Goal: Transaction & Acquisition: Subscribe to service/newsletter

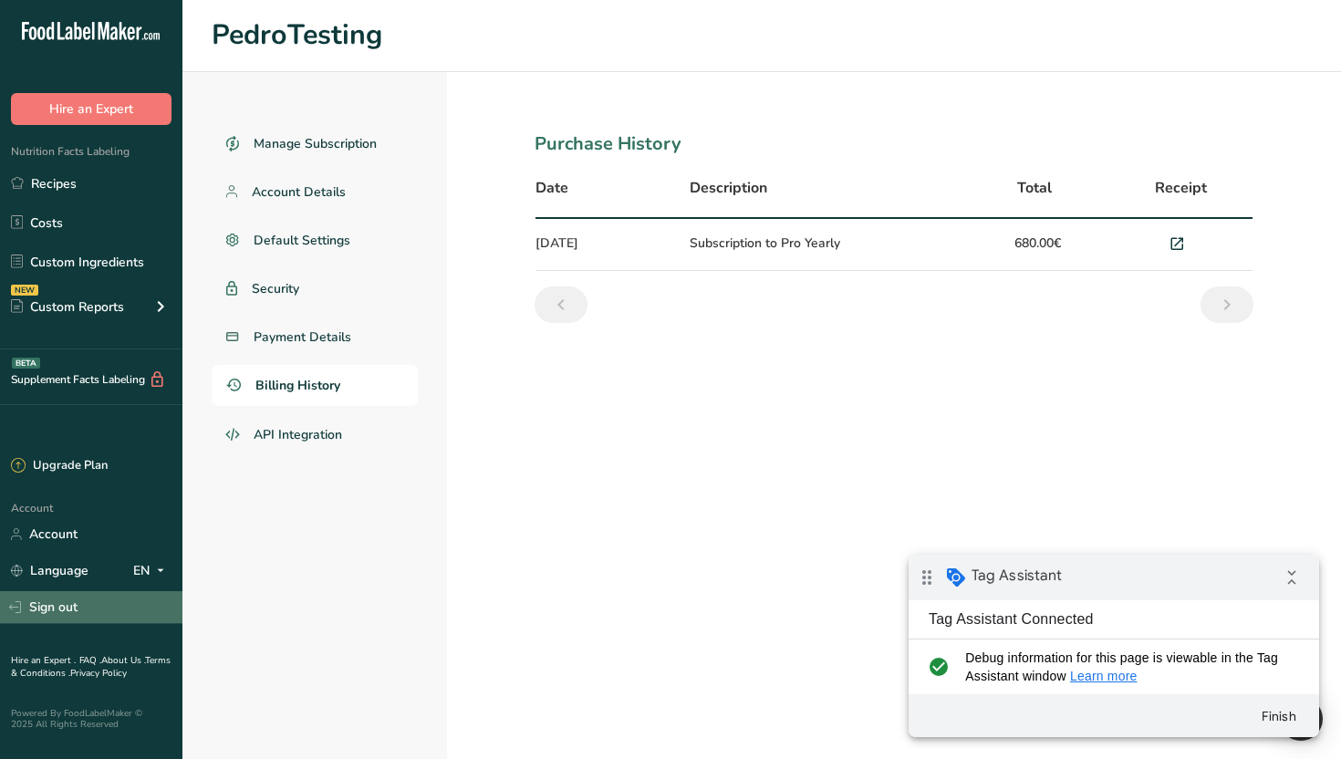
click at [80, 606] on link "Sign out" at bounding box center [91, 607] width 182 height 32
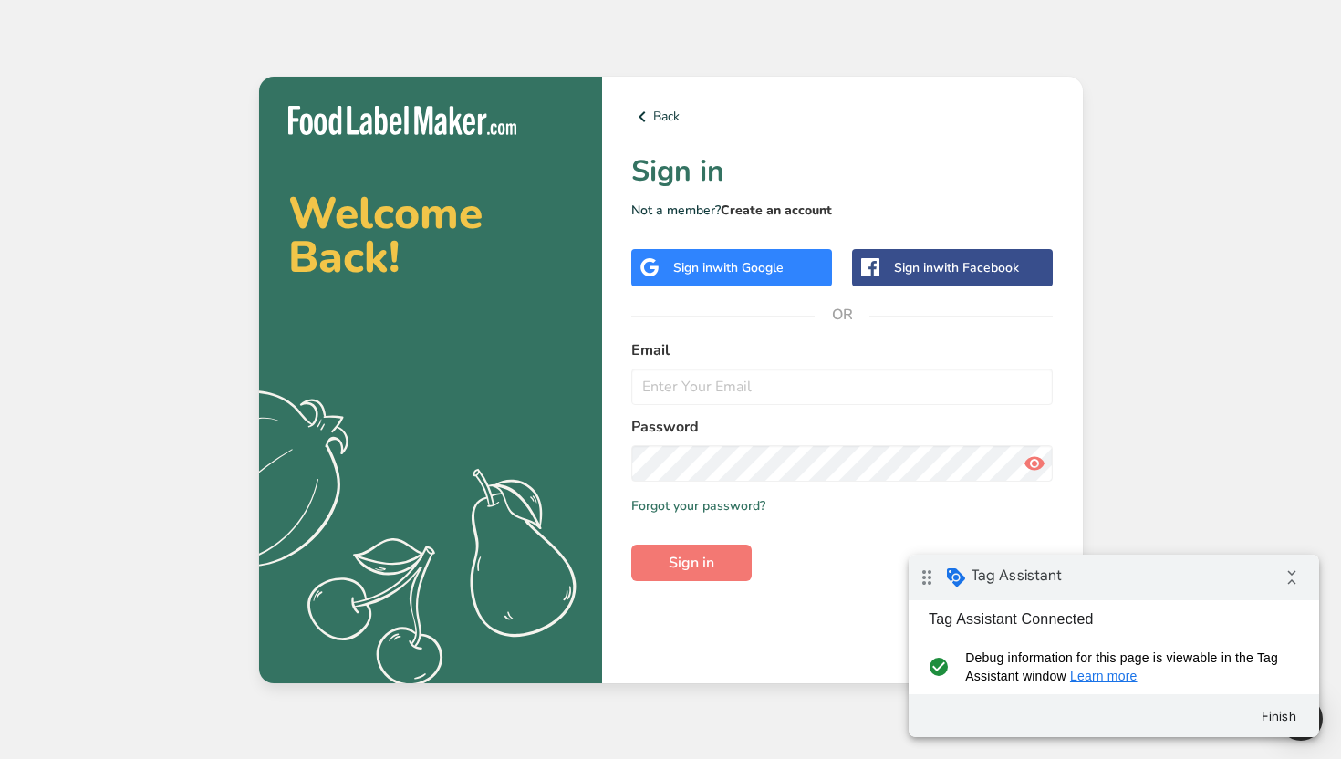
click at [799, 205] on link "Create an account" at bounding box center [776, 210] width 111 height 17
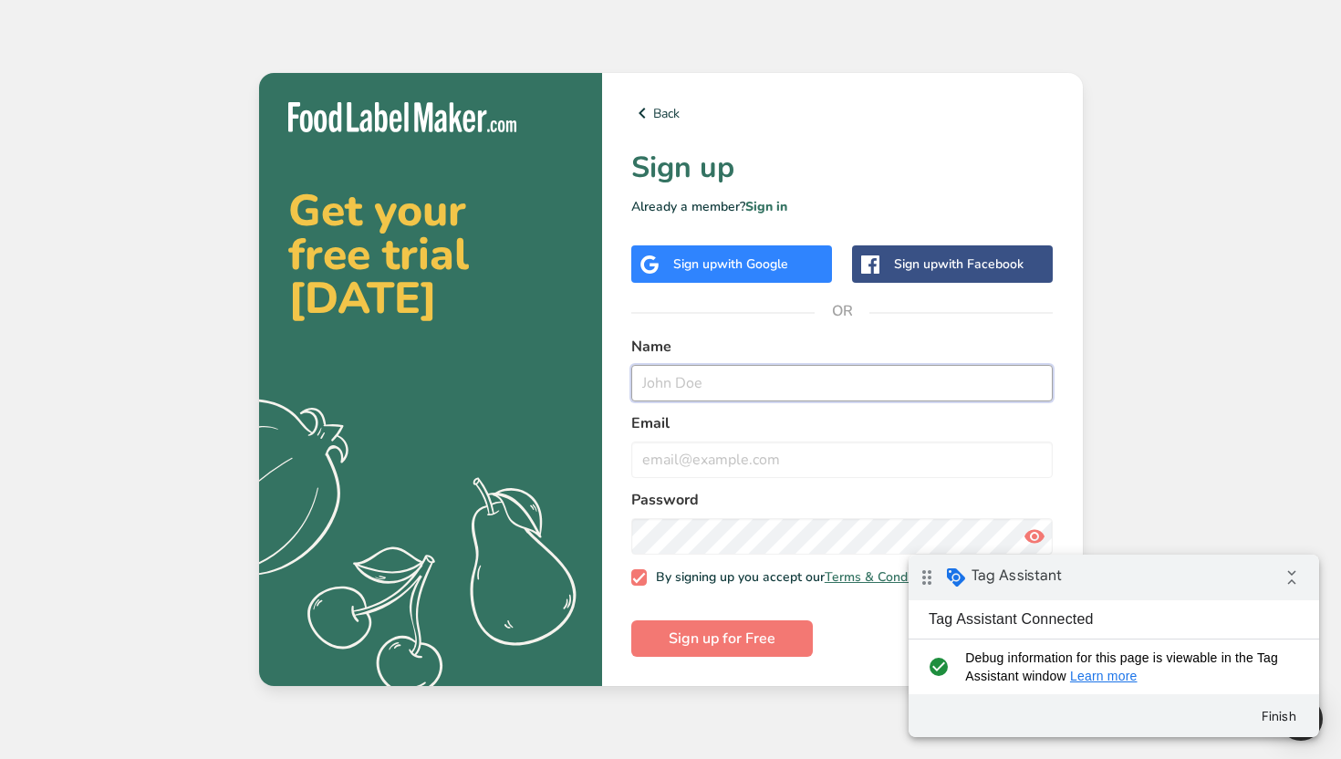
click at [677, 369] on input "text" at bounding box center [842, 383] width 422 height 36
type input "PedroTEst012"
click at [691, 441] on input "email" at bounding box center [842, 459] width 422 height 36
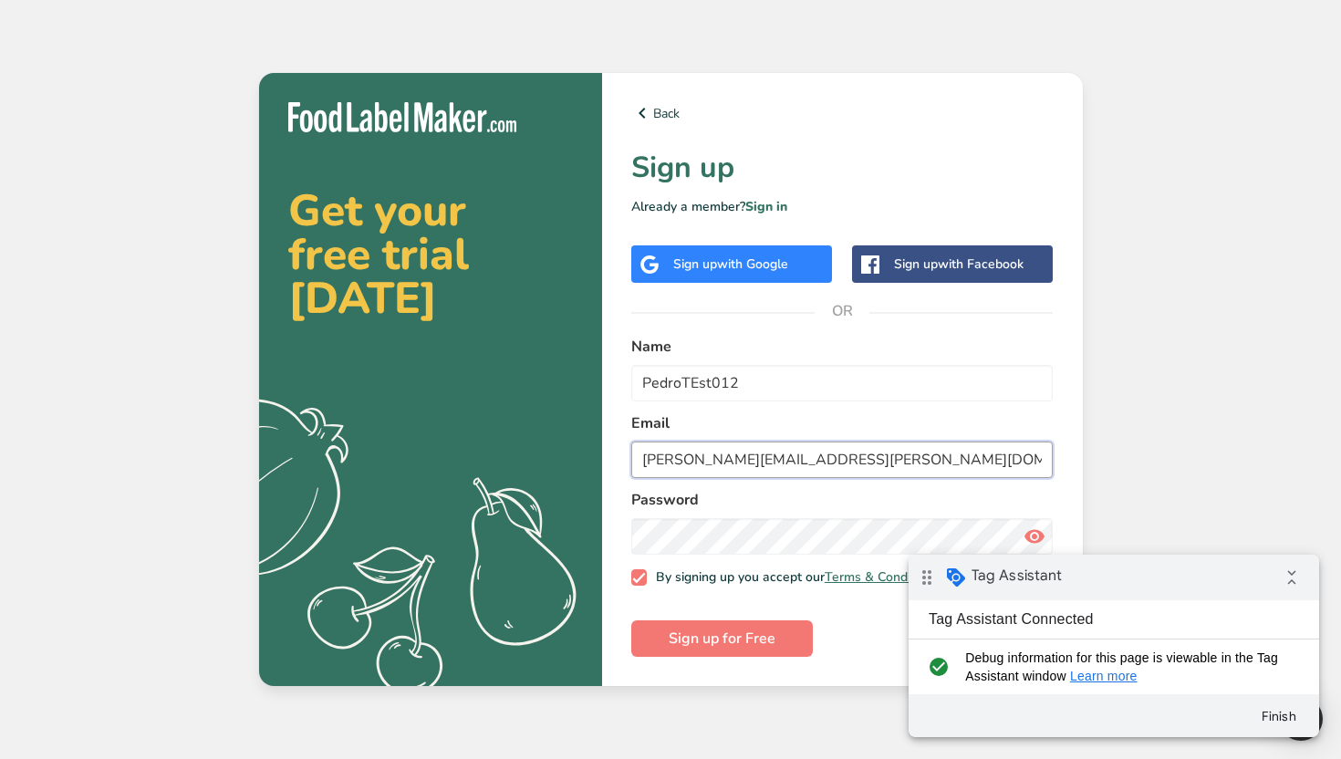
type input "pedro@pedro.pt"
click at [709, 639] on span "Sign up for Free" at bounding box center [722, 639] width 107 height 22
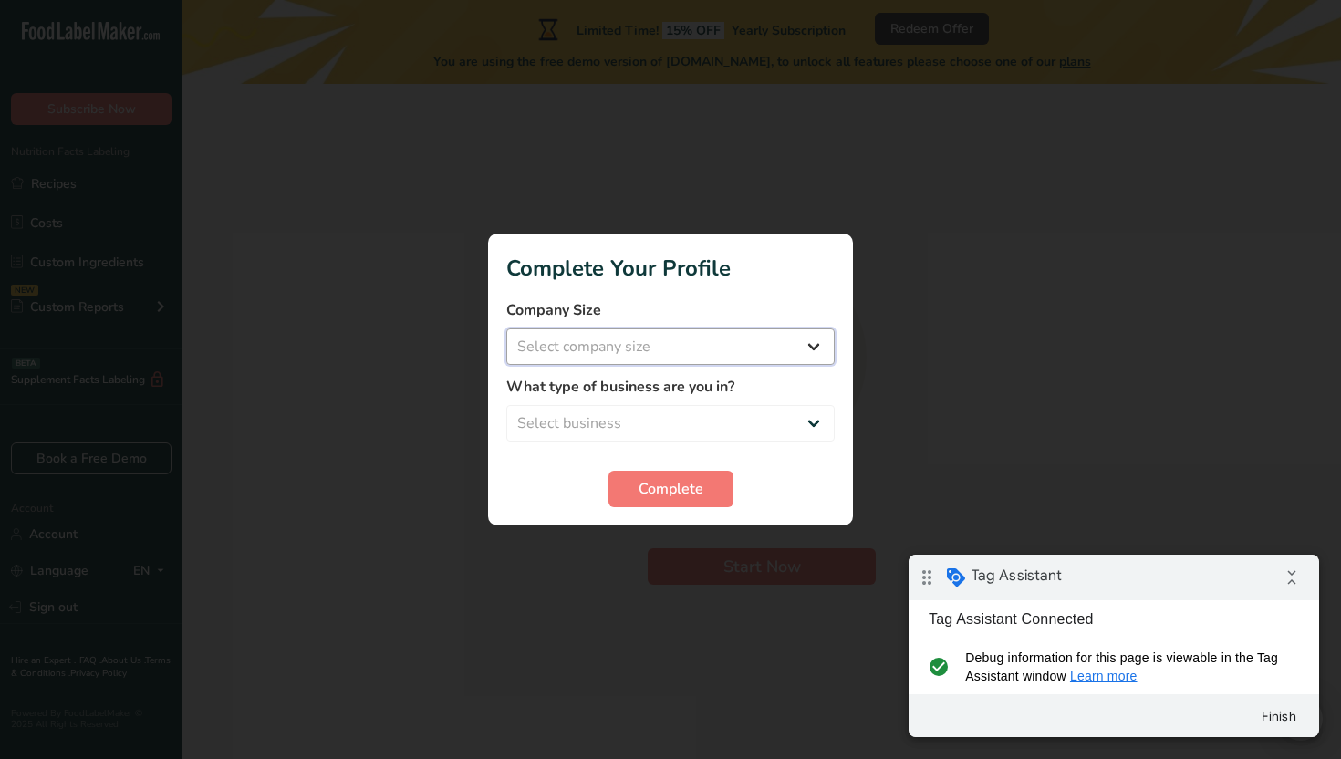
click at [697, 353] on select "Select company size Over 500 Employees test 1 1 Fewer than 10 Employees Fewer t…" at bounding box center [670, 346] width 328 height 36
select select "11"
click at [506, 328] on select "Select company size Over 500 Employees test 1 1 Fewer than 10 Employees Fewer t…" at bounding box center [670, 346] width 328 height 36
click at [652, 428] on select "Select business Packaged Food Manufacturer Restaurant & Cafe Bakery Meal Plans …" at bounding box center [670, 423] width 328 height 36
select select "3"
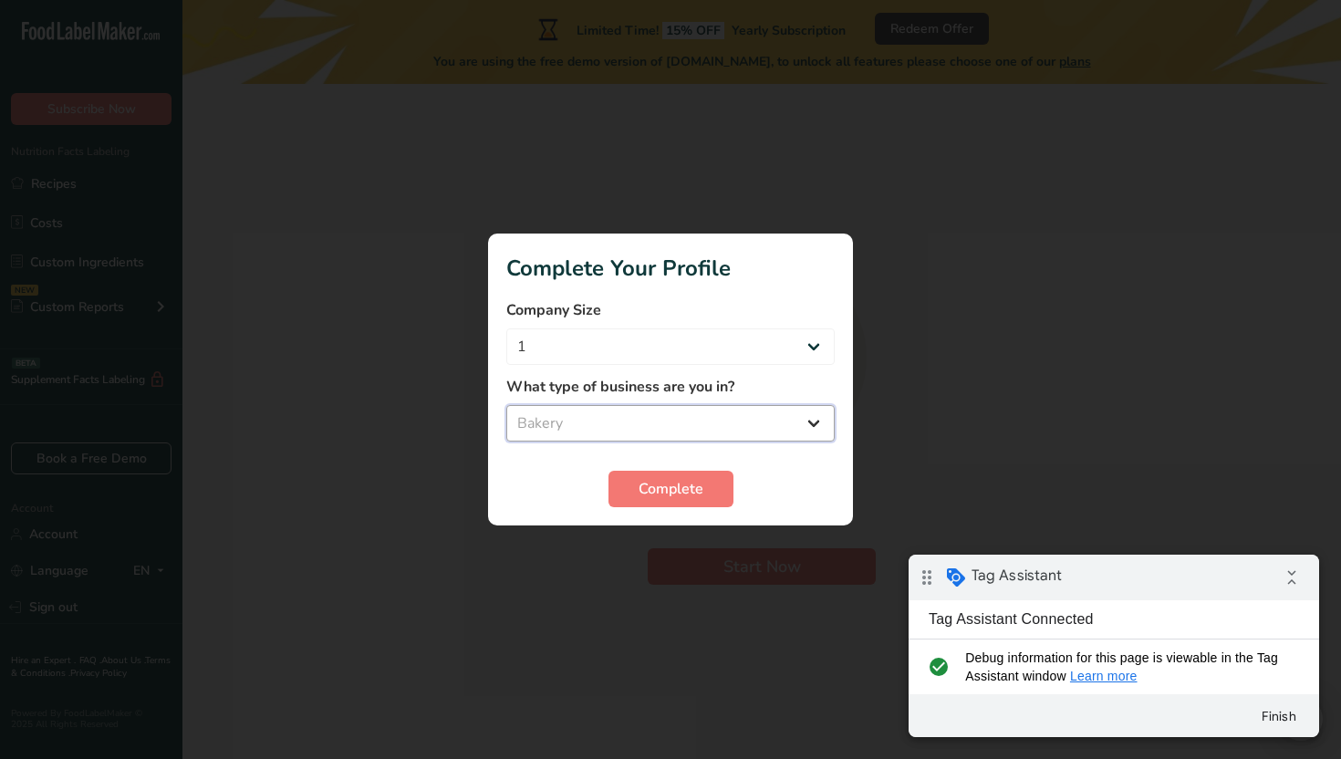
click at [506, 405] on select "Select business Packaged Food Manufacturer Restaurant & Cafe Bakery Meal Plans …" at bounding box center [670, 423] width 328 height 36
click at [645, 485] on span "Complete" at bounding box center [671, 489] width 65 height 22
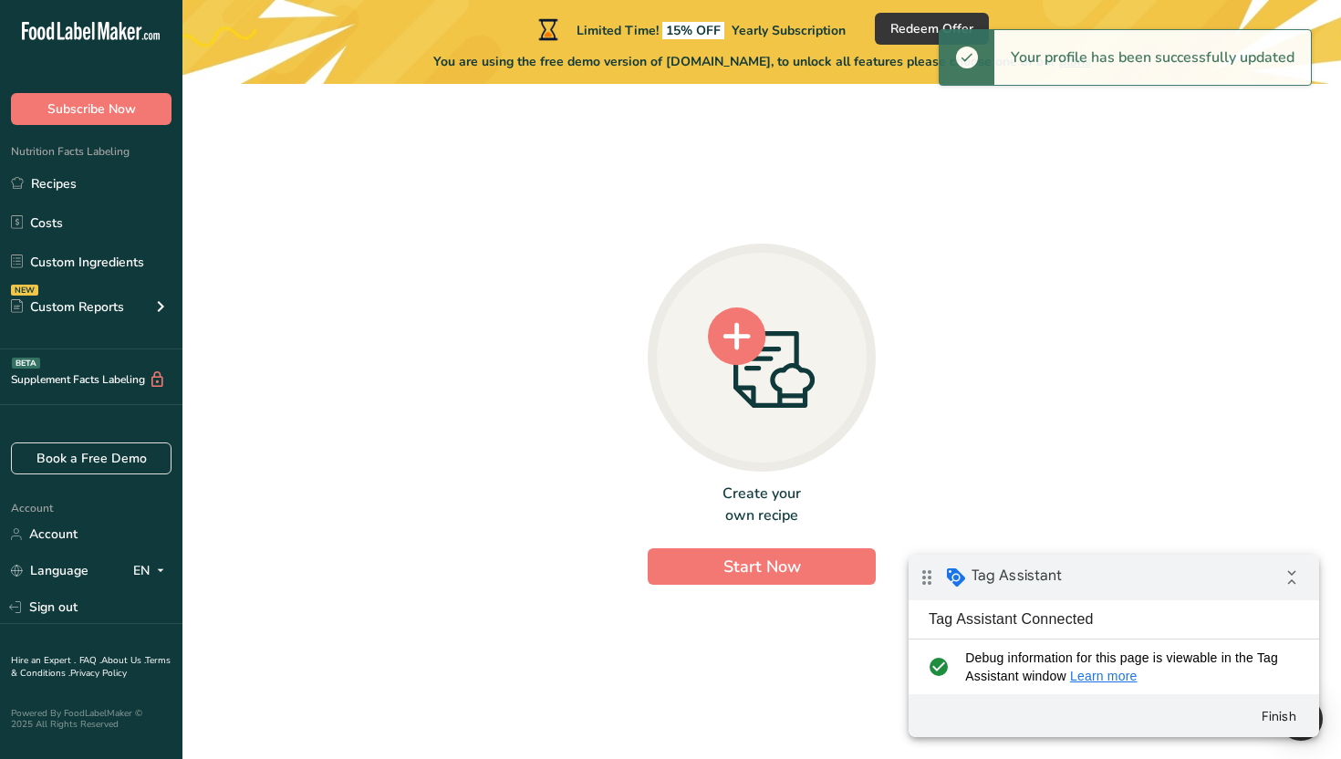
click at [766, 356] on icon at bounding box center [762, 357] width 108 height 101
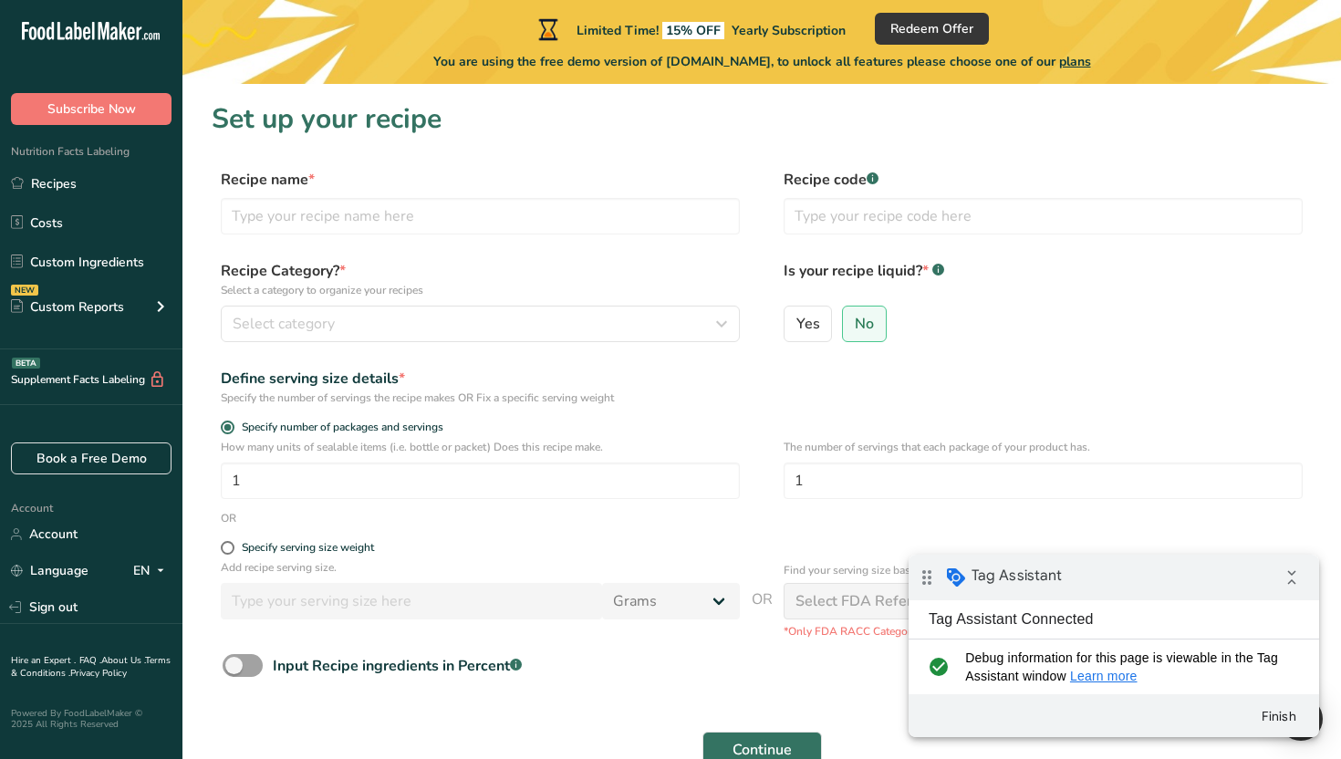
click at [82, 202] on ul "Recipes Costs Custom Ingredients NEW Custom Reports Menu Label Ingredient Compa…" at bounding box center [91, 247] width 182 height 163
click at [89, 186] on link "Recipes" at bounding box center [91, 183] width 182 height 35
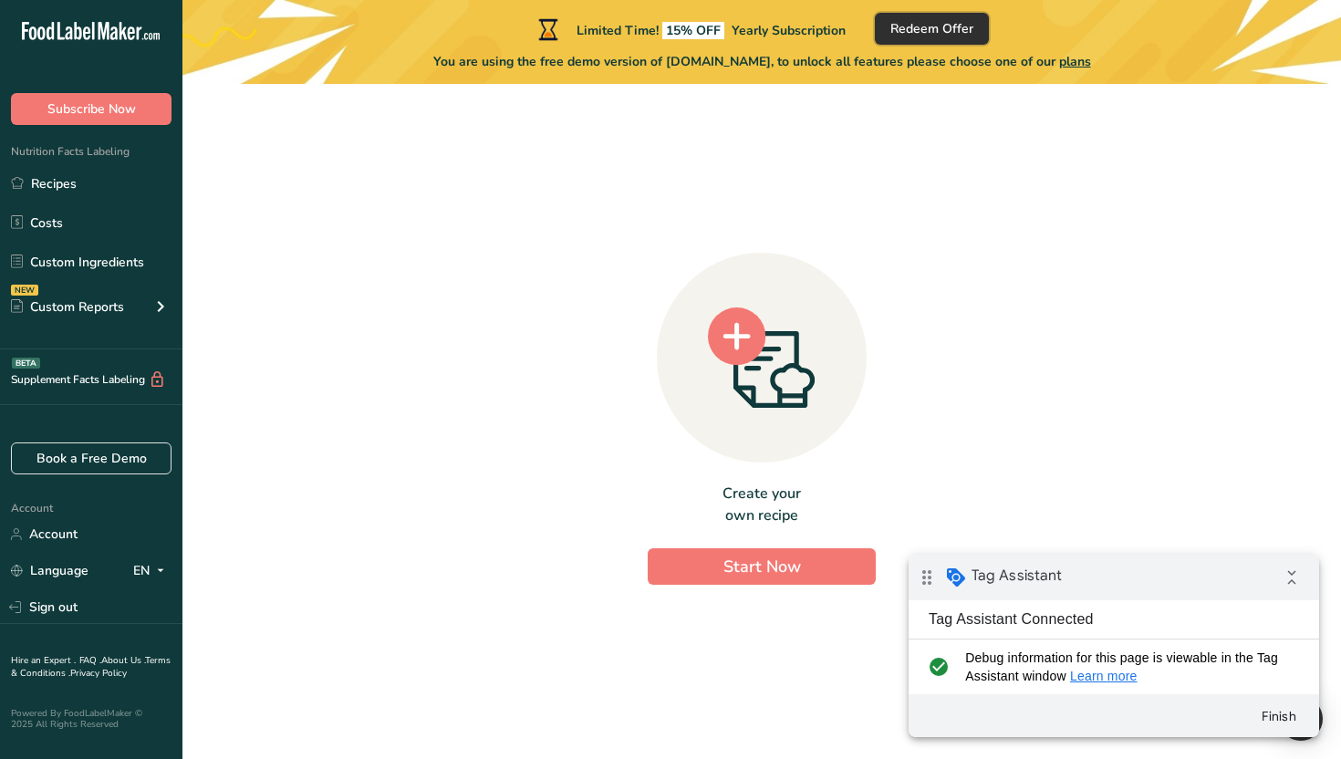
click at [927, 20] on span "Redeem Offer" at bounding box center [931, 28] width 83 height 19
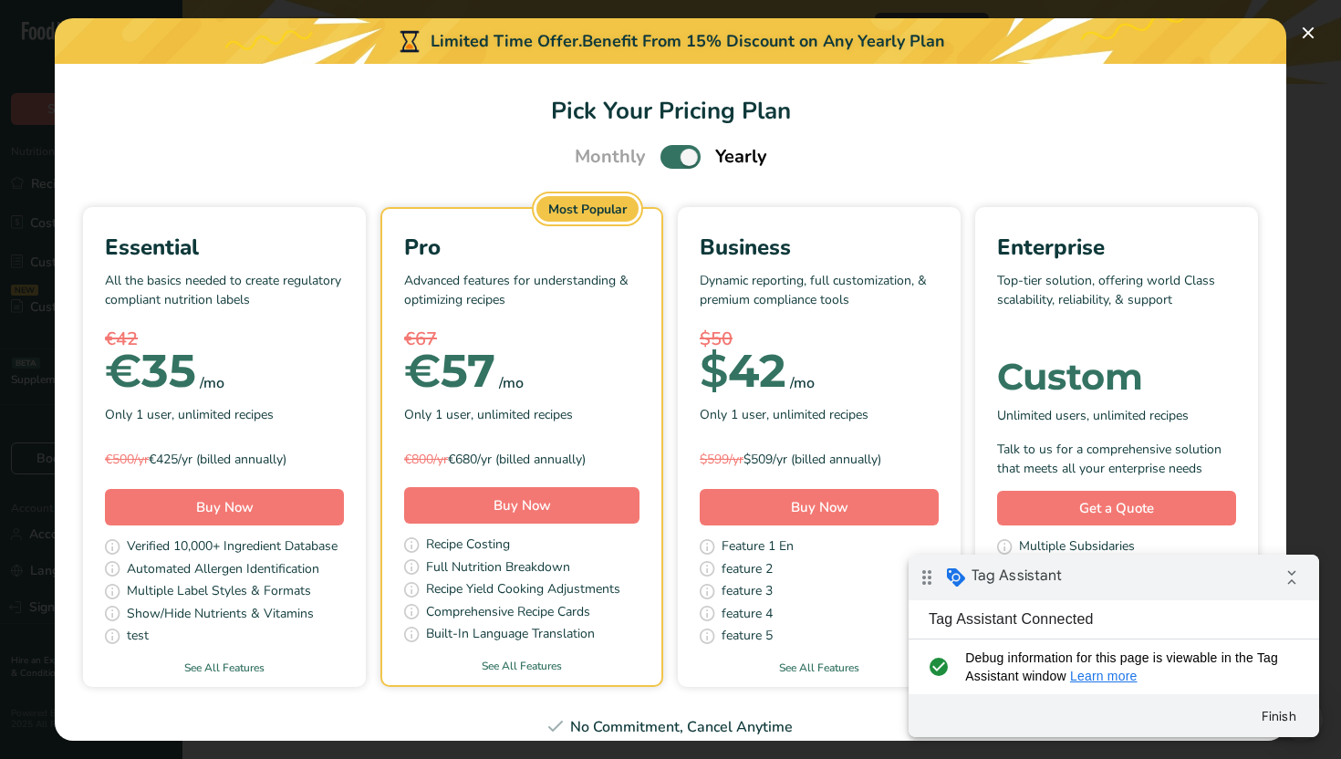
click at [678, 153] on span "Pick Your Pricing Plan Modal" at bounding box center [680, 156] width 40 height 23
click at [672, 153] on input "Pick Your Pricing Plan Modal" at bounding box center [666, 157] width 12 height 12
checkbox input "false"
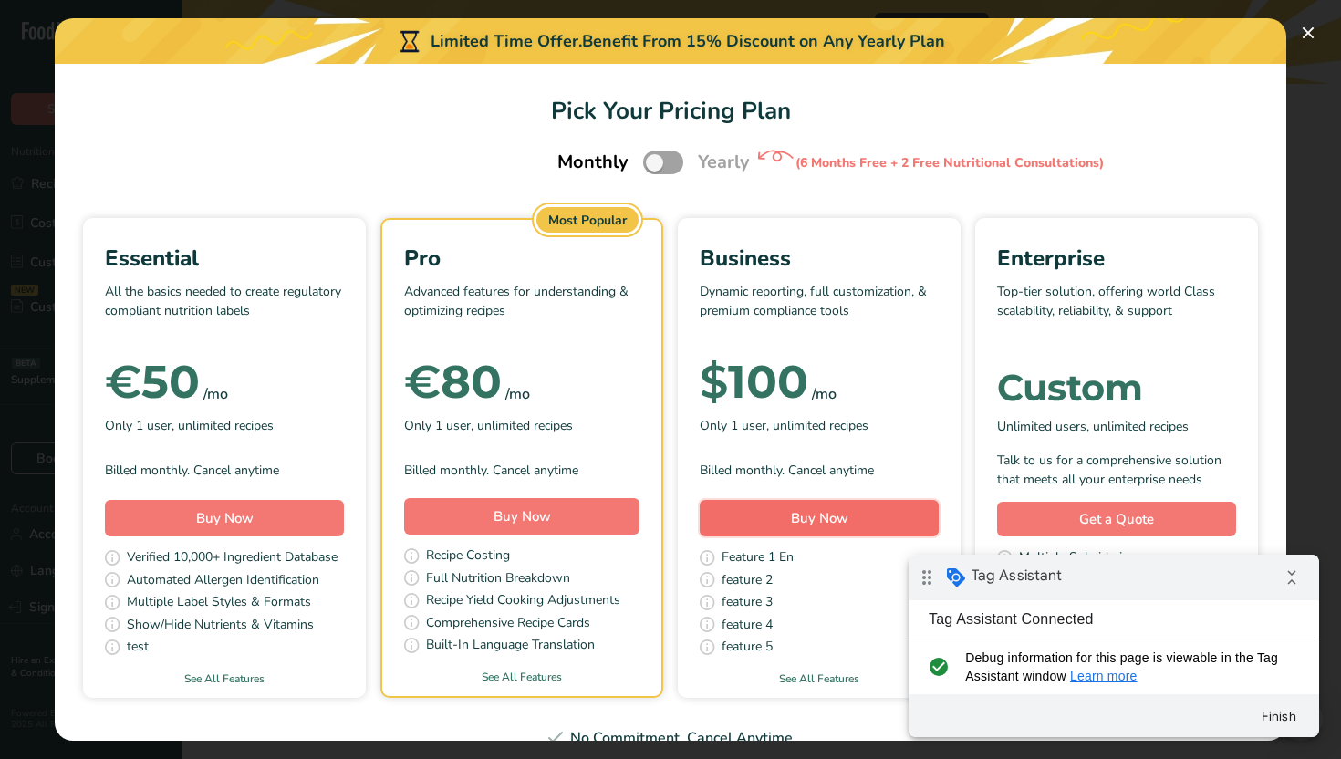
click at [763, 515] on button "Buy Now" at bounding box center [819, 518] width 239 height 36
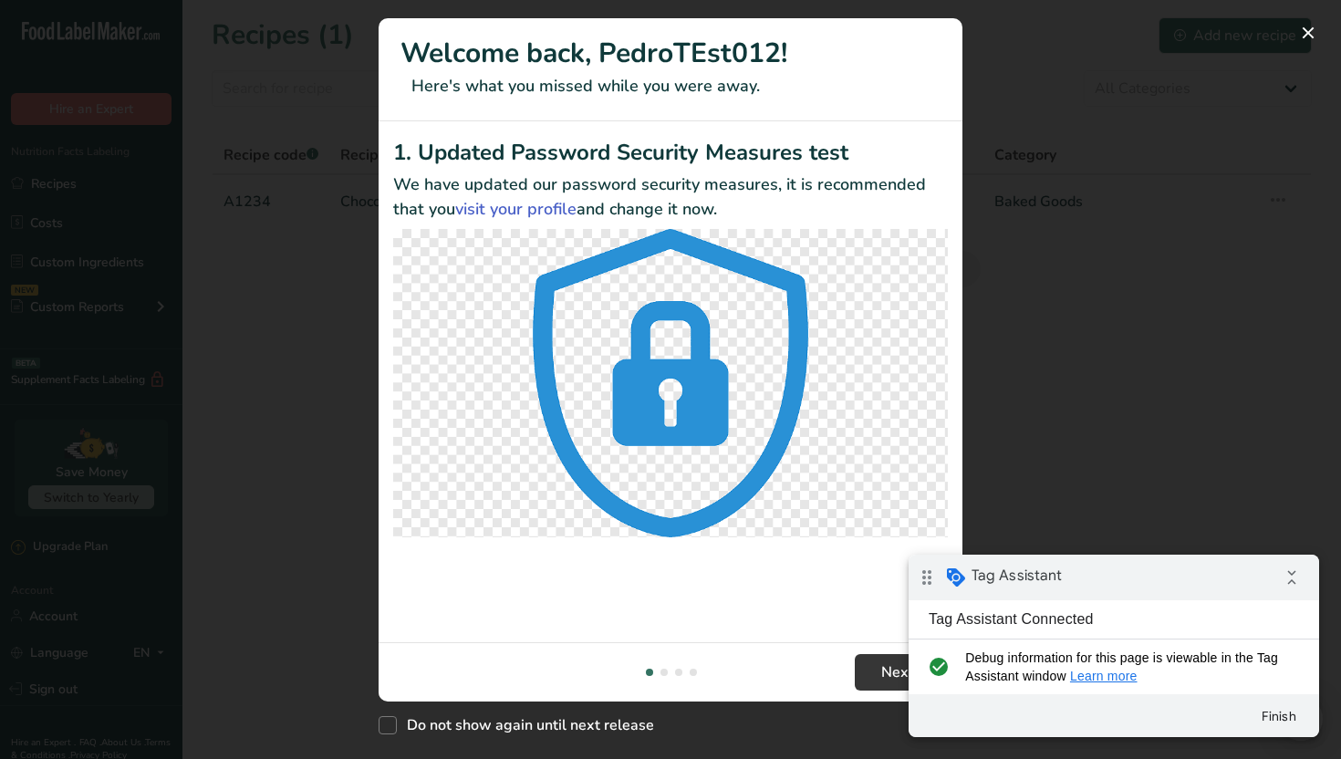
click at [1112, 260] on div "New Features" at bounding box center [670, 379] width 1341 height 759
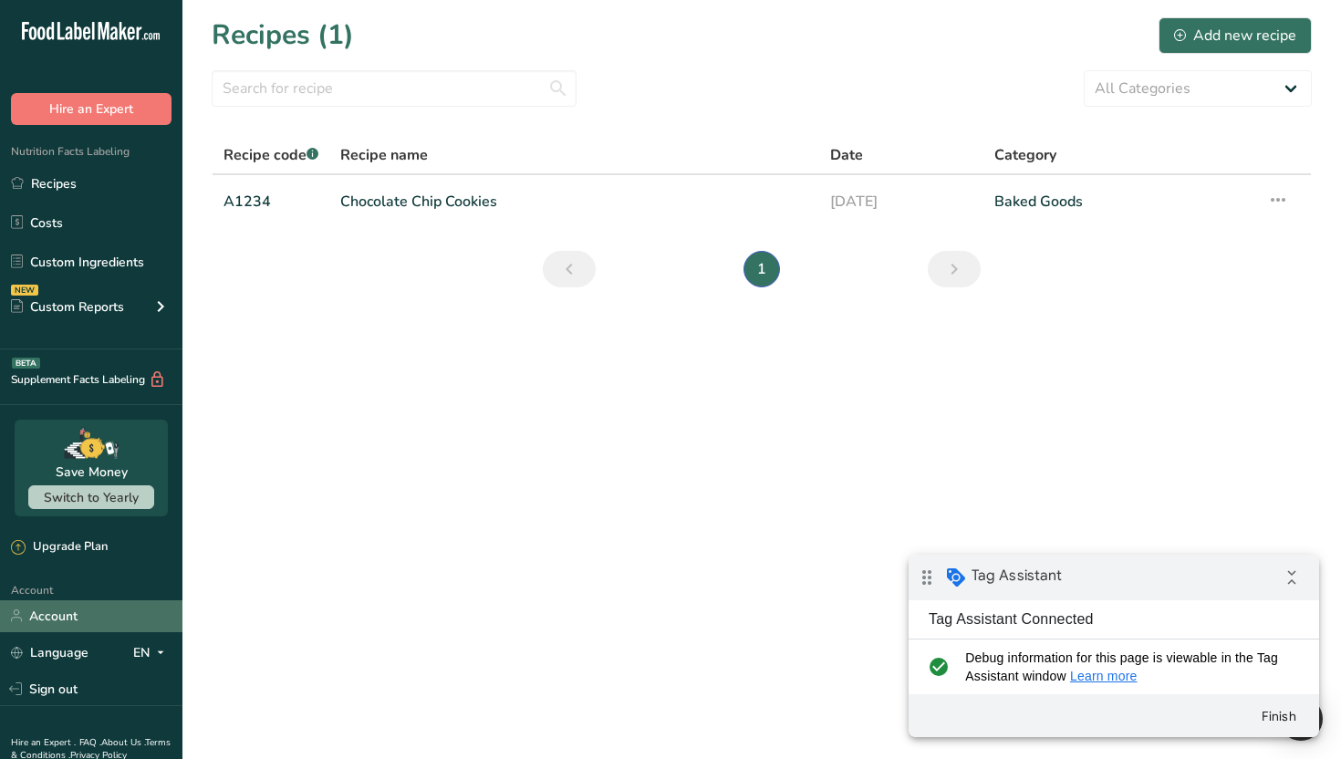
click at [64, 610] on link "Account" at bounding box center [91, 616] width 182 height 32
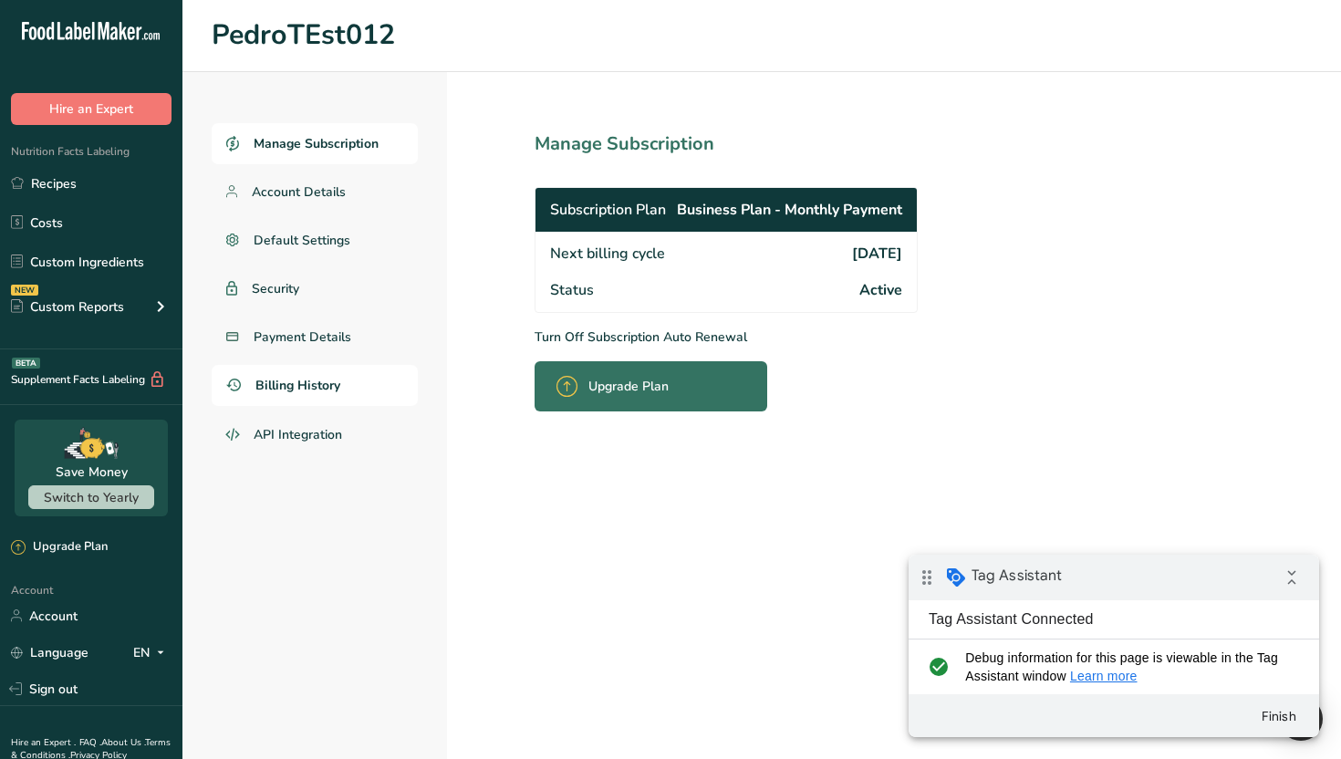
click at [319, 386] on span "Billing History" at bounding box center [297, 385] width 85 height 19
click at [313, 345] on span "Payment Details" at bounding box center [303, 336] width 99 height 19
click at [310, 186] on span "Account Details" at bounding box center [299, 191] width 95 height 19
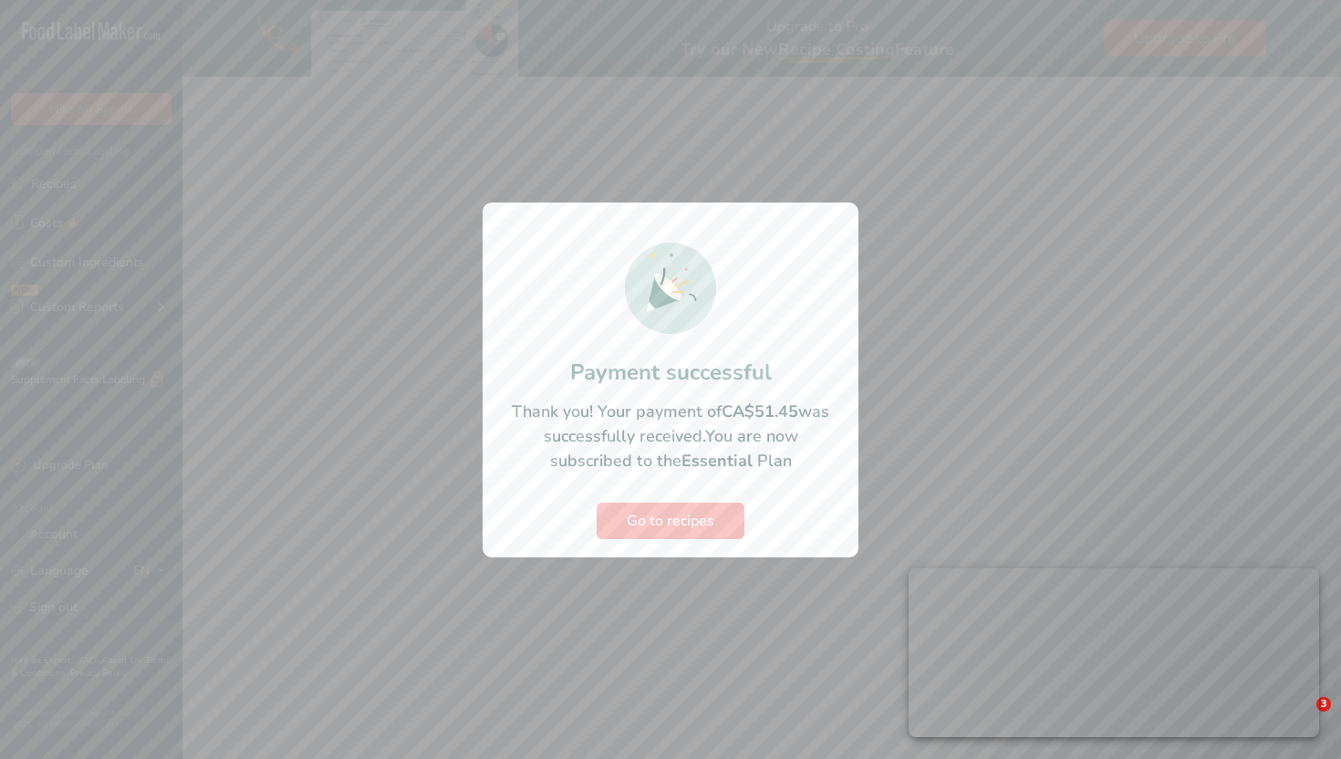
select select "5"
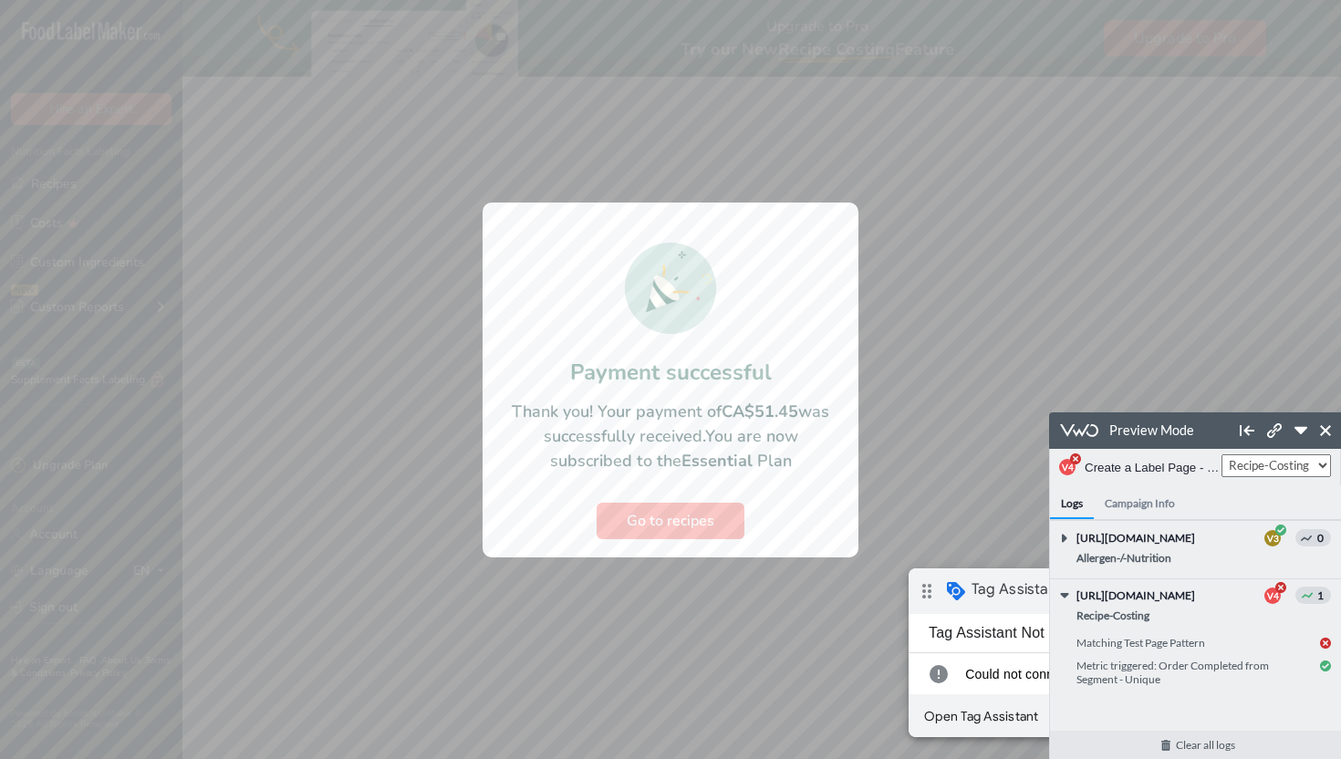
scroll to position [25, 0]
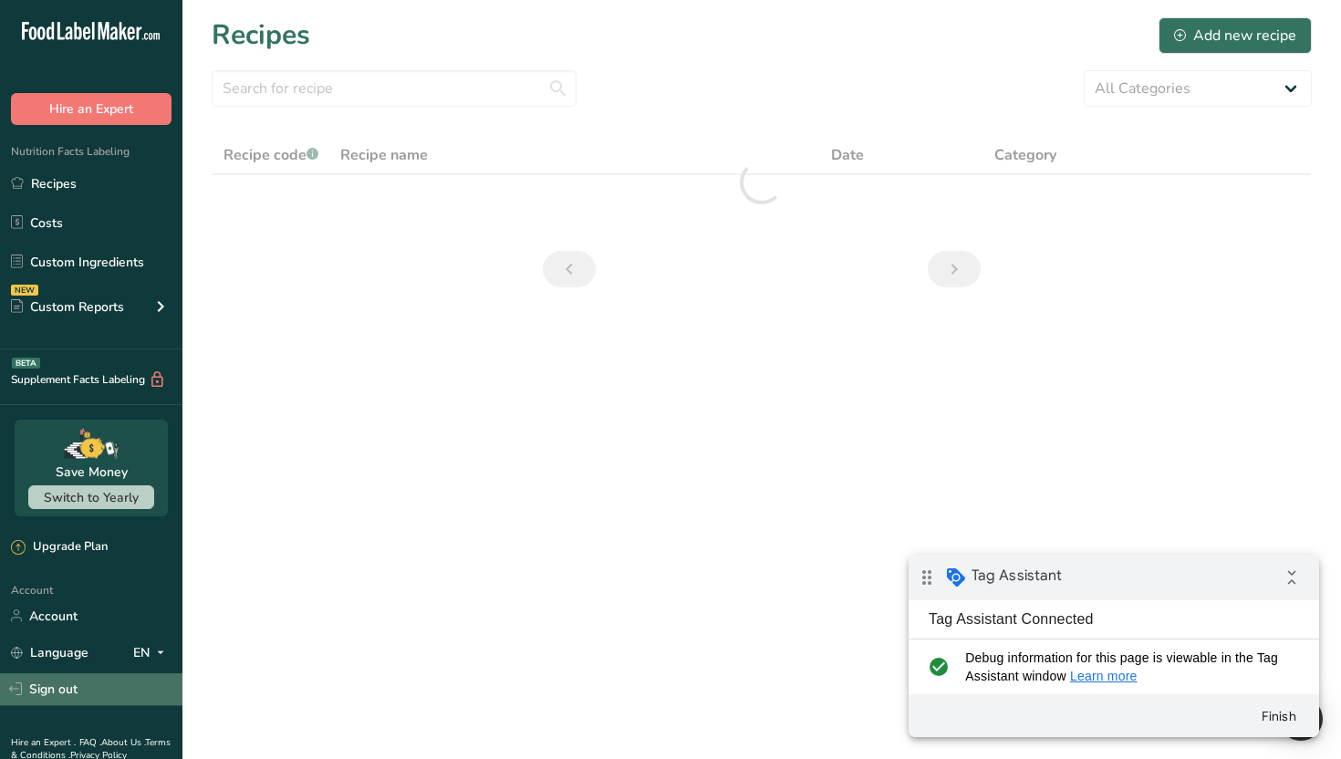
click at [85, 687] on link "Sign out" at bounding box center [91, 689] width 182 height 32
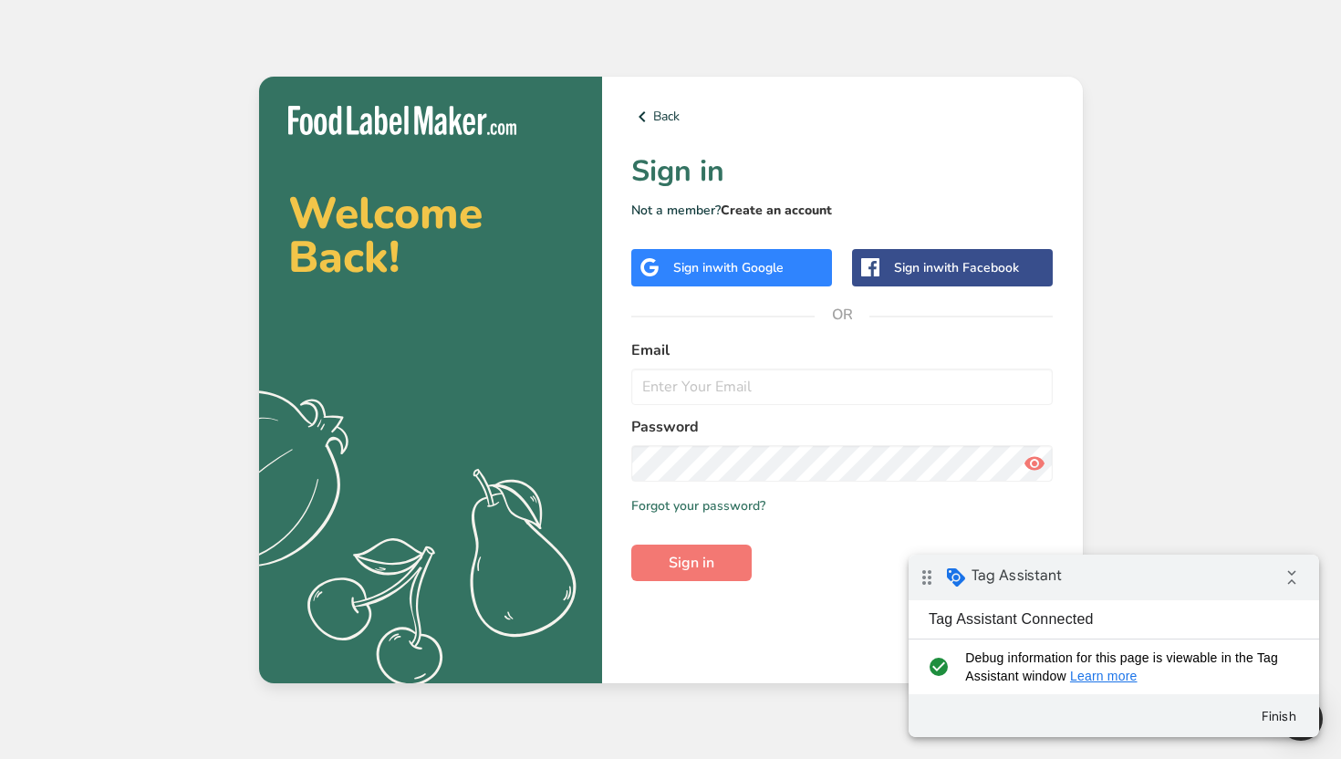
click at [805, 213] on link "Create an account" at bounding box center [776, 210] width 111 height 17
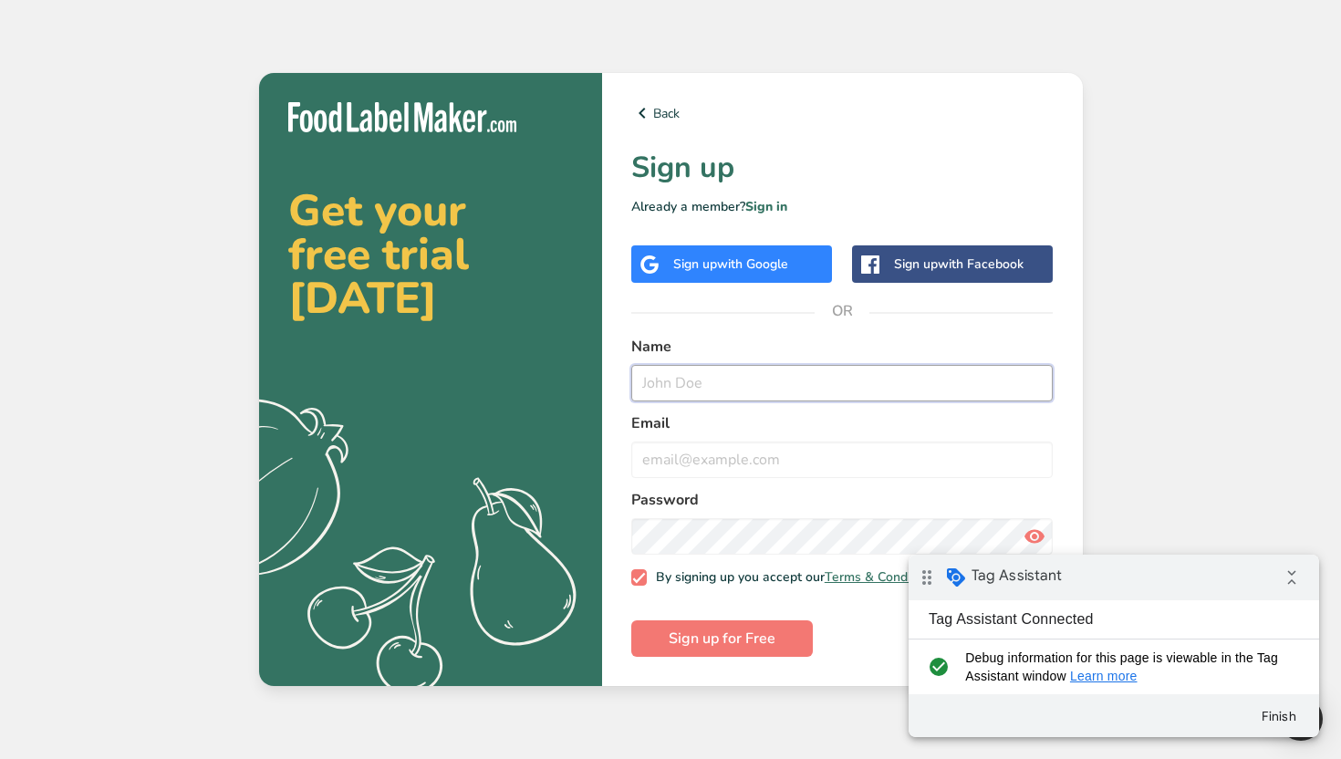
click at [749, 377] on input "text" at bounding box center [842, 383] width 422 height 36
type input "testPedro"
click at [631, 620] on button "Sign up for Free" at bounding box center [722, 638] width 182 height 36
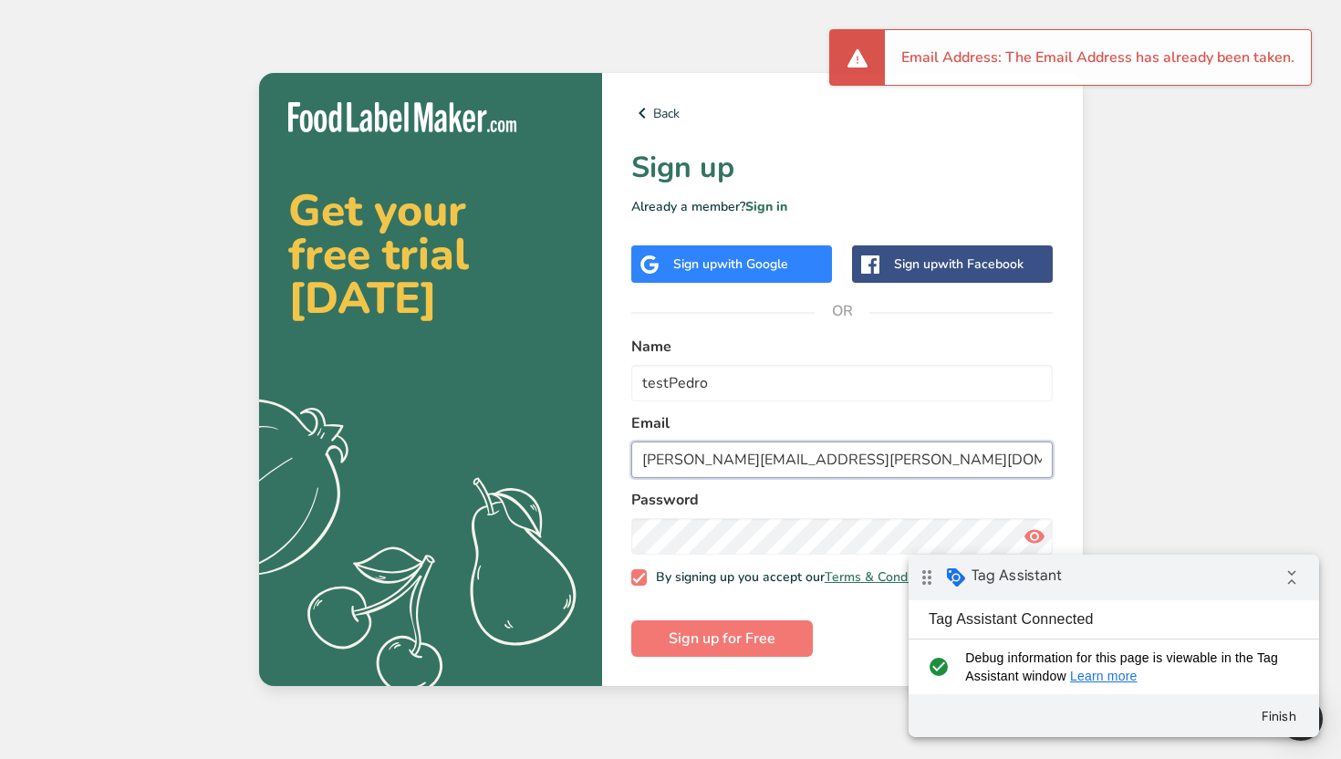
click at [755, 458] on input "pedro@pedro.pt" at bounding box center [842, 459] width 422 height 36
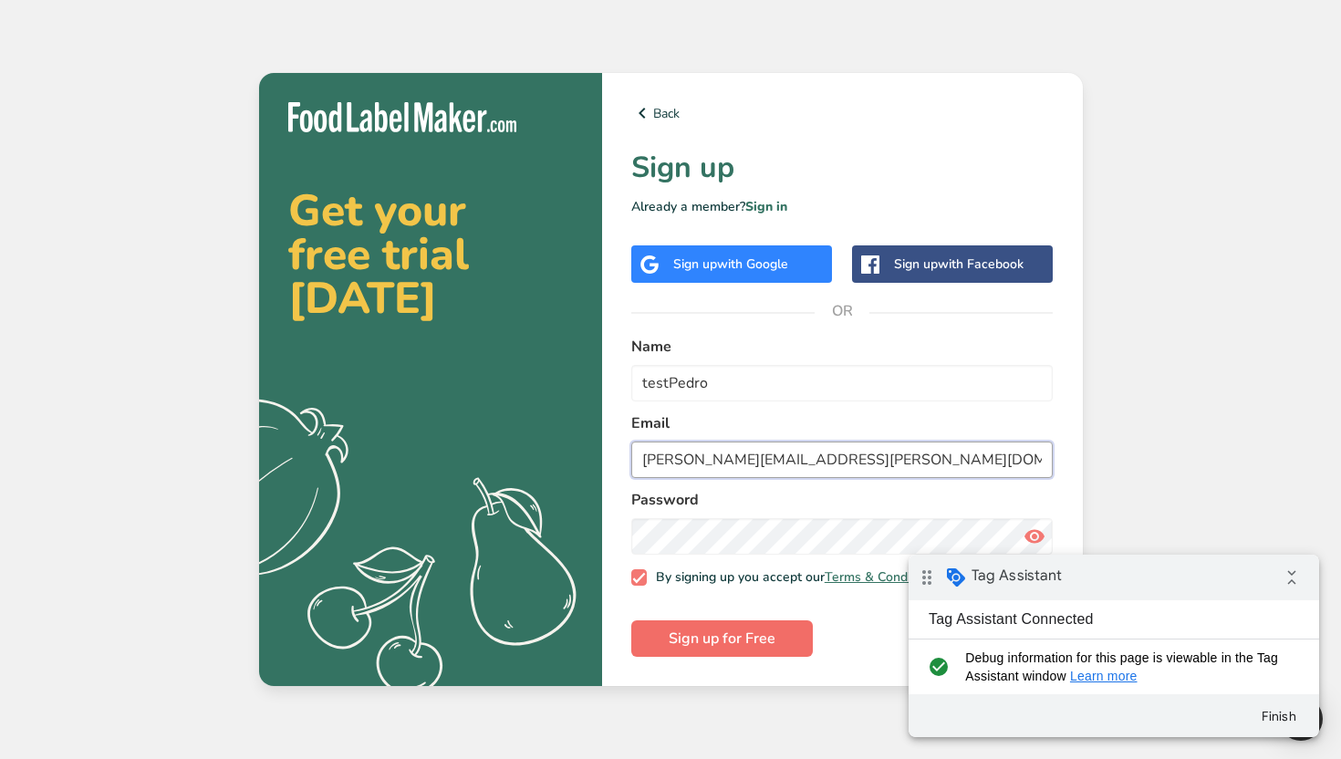
type input "pedro@pedro.es"
click at [738, 642] on span "Sign up for Free" at bounding box center [722, 639] width 107 height 22
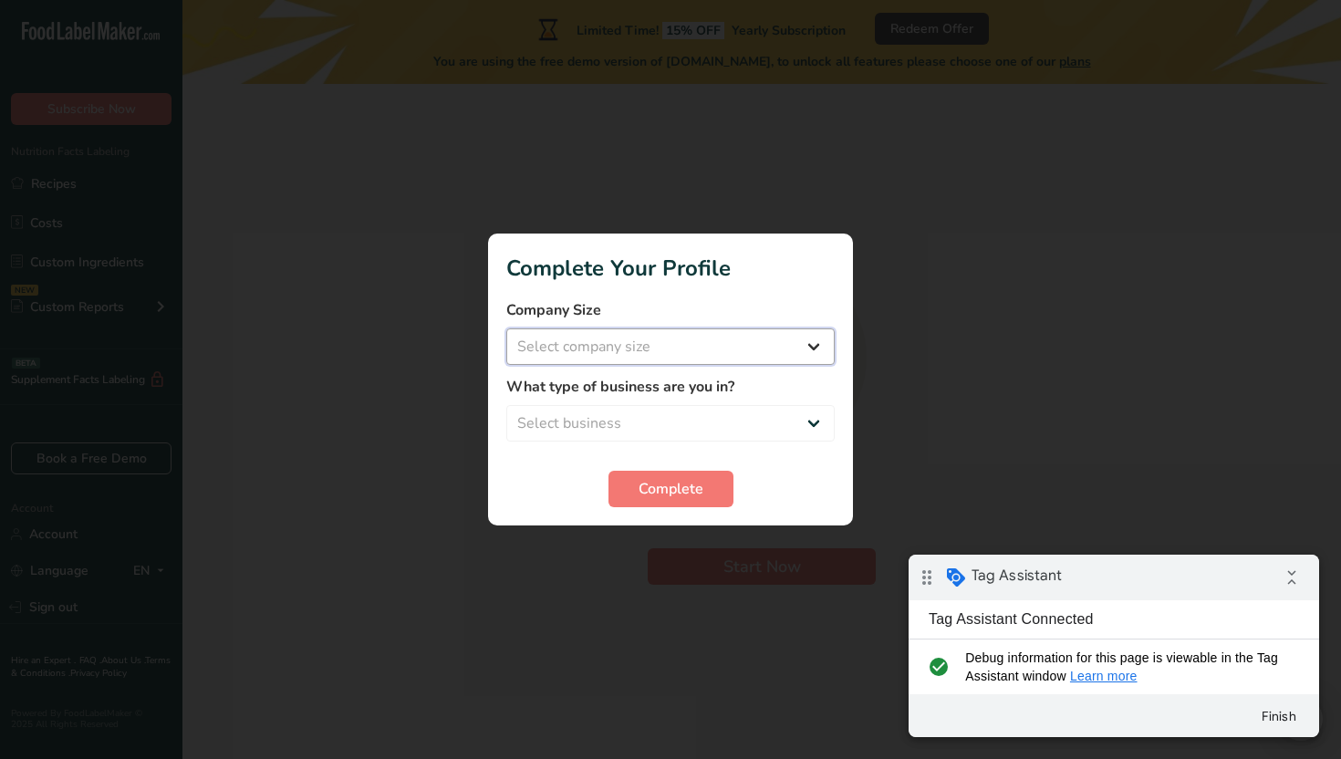
click at [718, 329] on select "Select company size Over 500 Employees test 1 1 Fewer than 10 Employees Fewer t…" at bounding box center [670, 346] width 328 height 36
select select "16"
click at [506, 328] on select "Select company size Over 500 Employees test 1 1 Fewer than 10 Employees Fewer t…" at bounding box center [670, 346] width 328 height 36
click at [659, 431] on form "Company Size Over 500 Employees test 1 1 Fewer than 10 Employees Fewer than 10 …" at bounding box center [670, 403] width 328 height 208
click at [645, 447] on form "Company Size Over 500 Employees test 1 1 Fewer than 10 Employees Fewer than 10 …" at bounding box center [670, 403] width 328 height 208
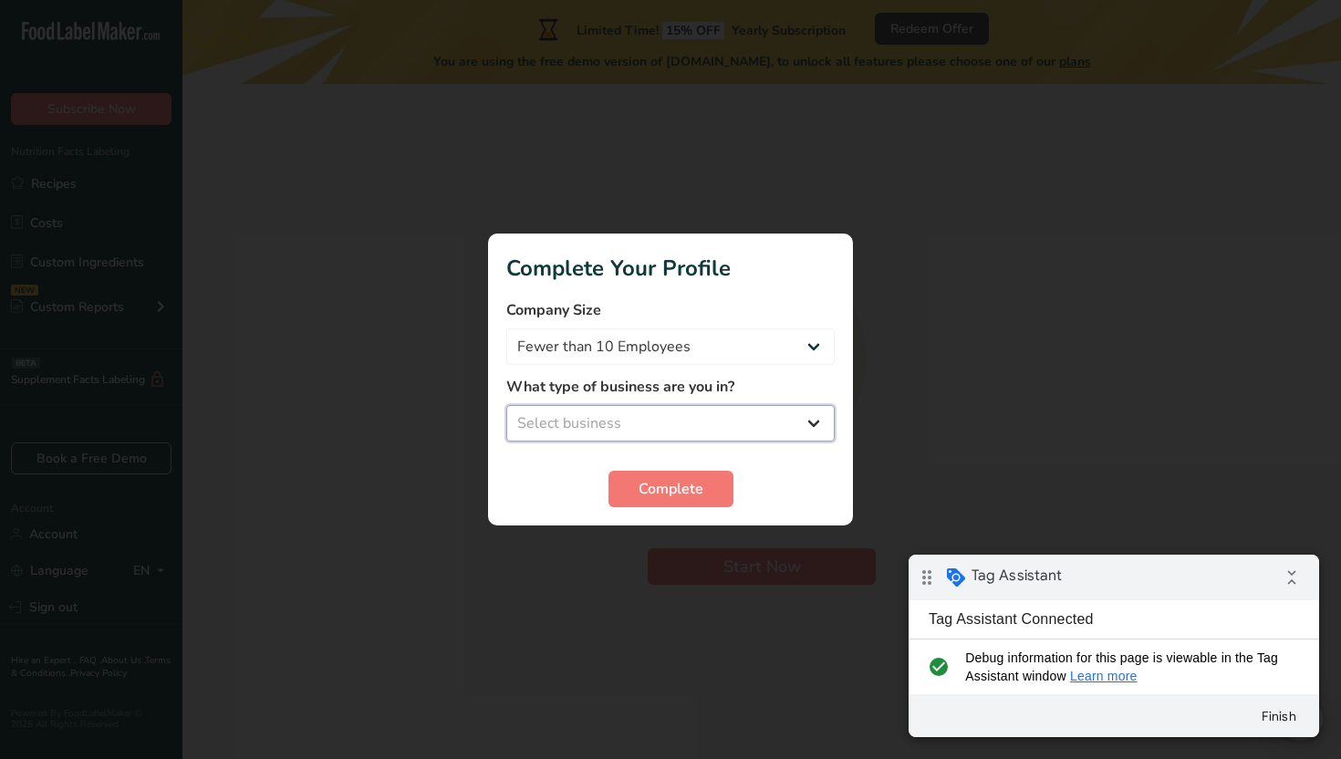
click at [635, 431] on select "Select business Packaged Food Manufacturer Restaurant & Cafe Bakery Meal Plans …" at bounding box center [670, 423] width 328 height 36
select select "2"
click at [506, 405] on select "Select business Packaged Food Manufacturer Restaurant & Cafe Bakery Meal Plans …" at bounding box center [670, 423] width 328 height 36
click at [647, 464] on form "Company Size Over 500 Employees test 1 1 Fewer than 10 Employees Fewer than 10 …" at bounding box center [670, 403] width 328 height 208
click at [651, 477] on button "Complete" at bounding box center [670, 489] width 125 height 36
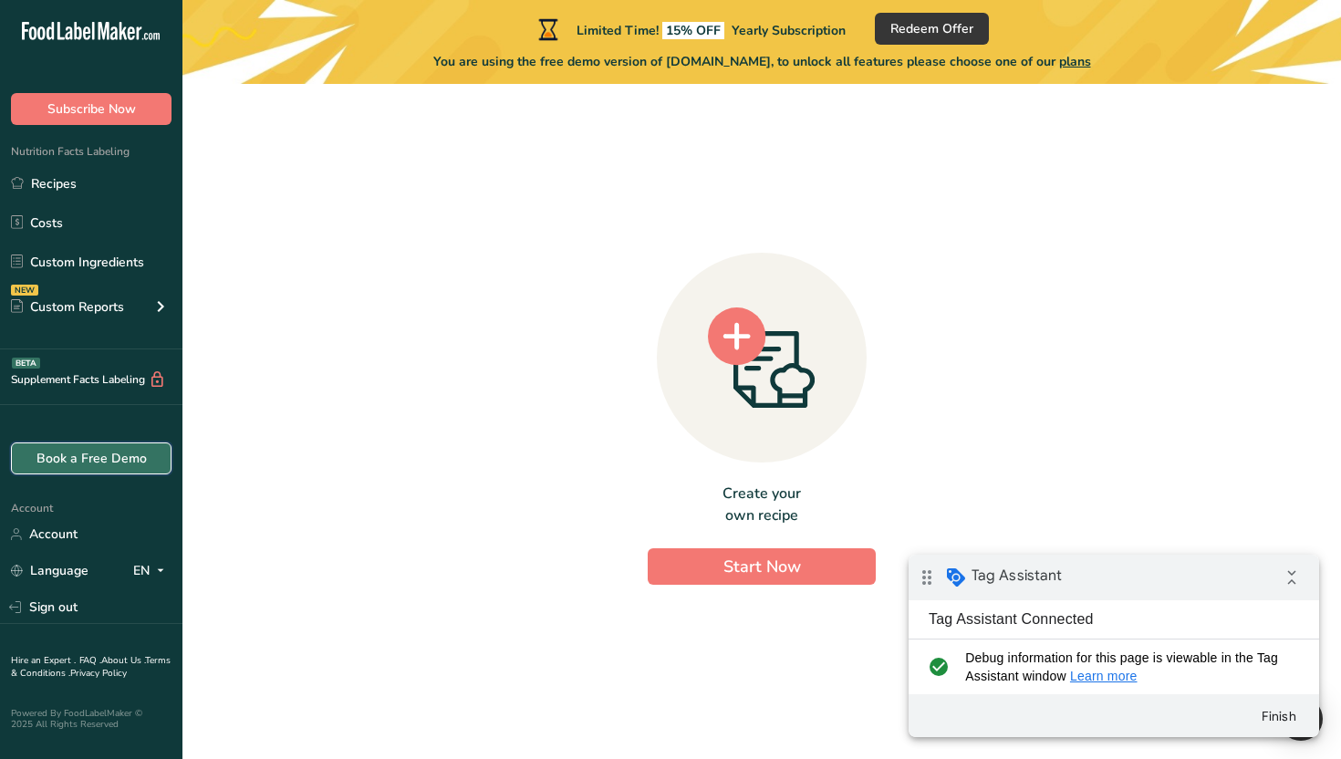
click at [124, 445] on link "Book a Free Demo" at bounding box center [91, 458] width 161 height 32
click at [125, 119] on button "Subscribe Now" at bounding box center [91, 109] width 161 height 32
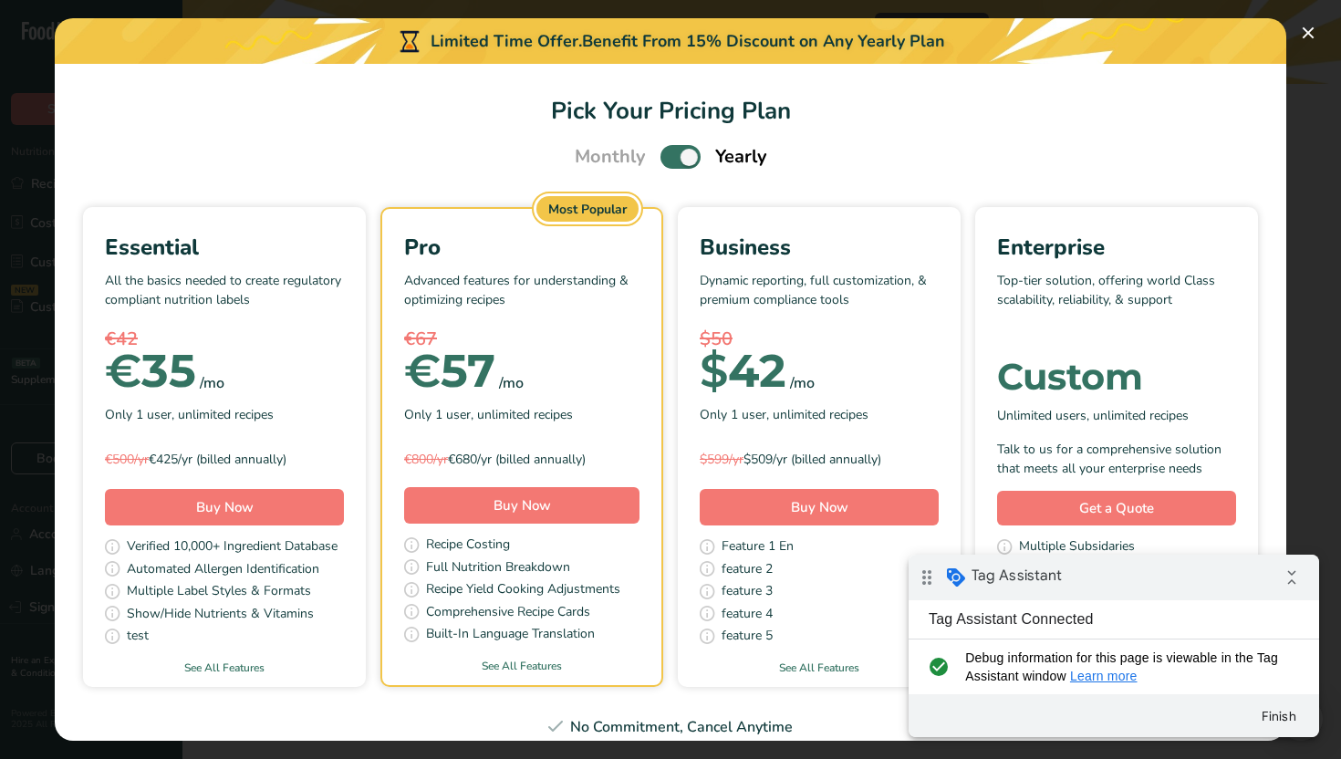
click at [686, 165] on span "Pick Your Pricing Plan Modal" at bounding box center [680, 156] width 40 height 23
click at [672, 163] on input "Pick Your Pricing Plan Modal" at bounding box center [666, 157] width 12 height 12
checkbox input "false"
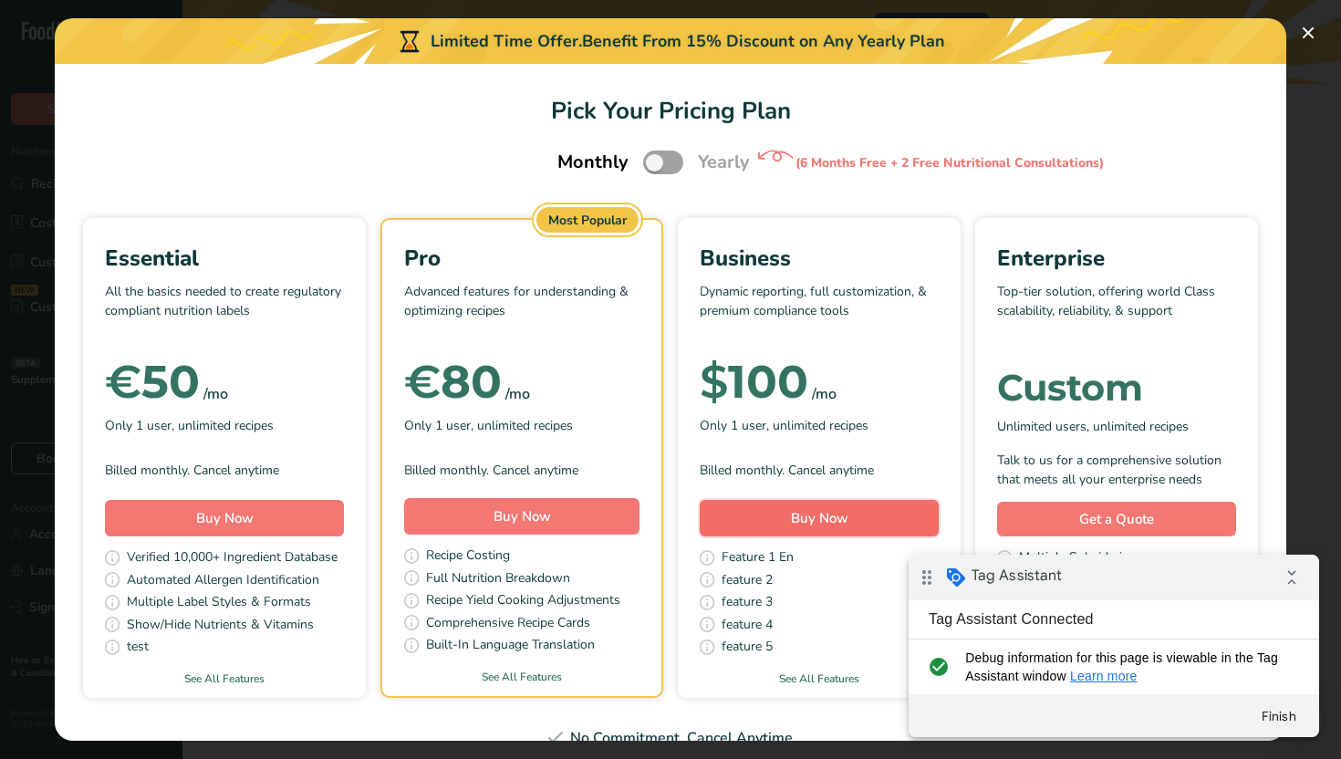
click at [855, 519] on button "Buy Now" at bounding box center [819, 518] width 239 height 36
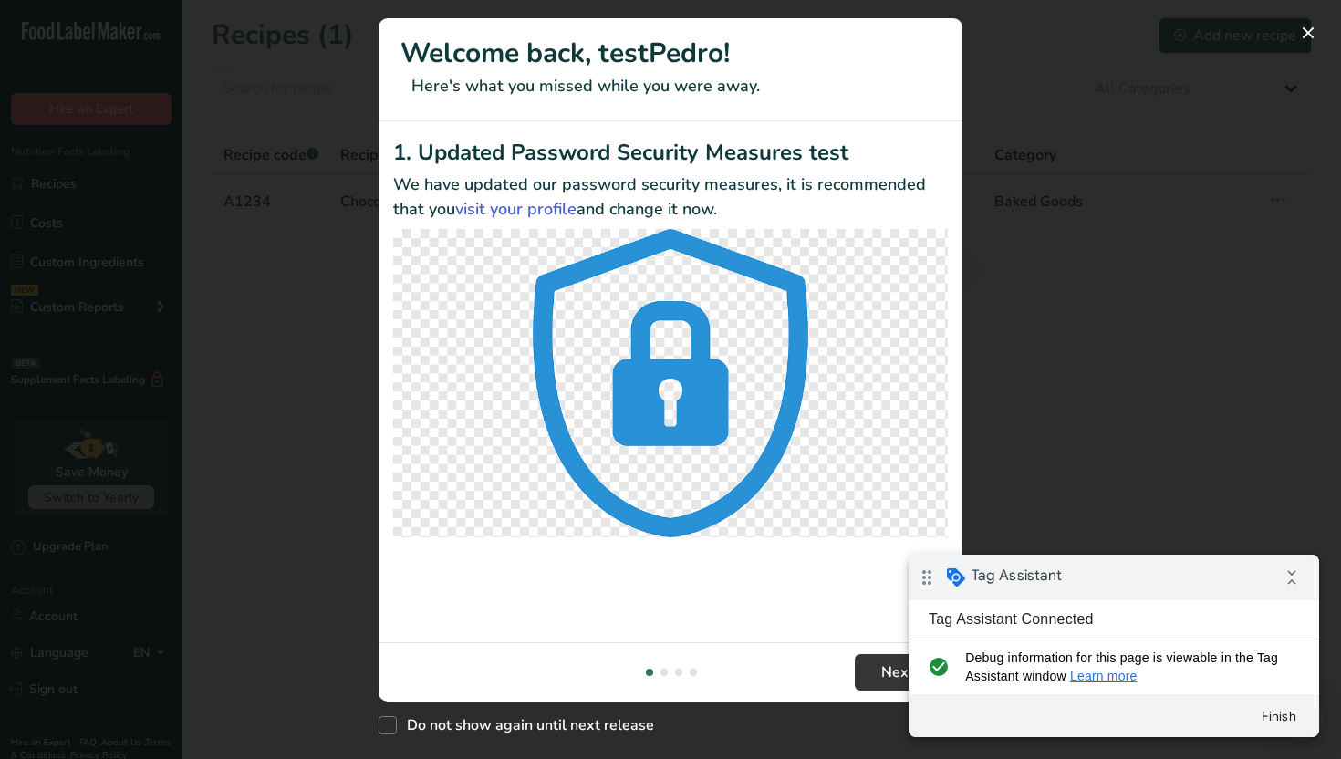
click at [319, 495] on div "New Features" at bounding box center [670, 379] width 1341 height 759
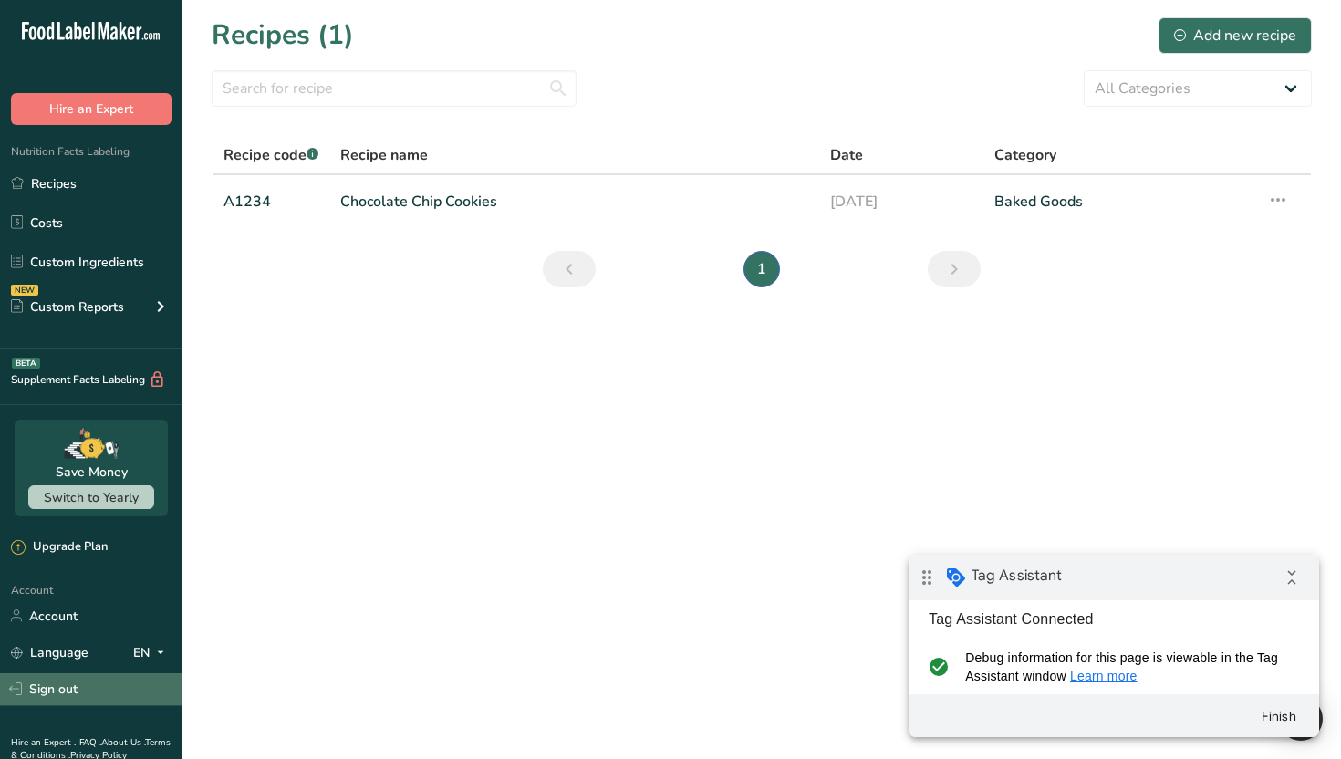
click at [99, 690] on link "Sign out" at bounding box center [91, 689] width 182 height 32
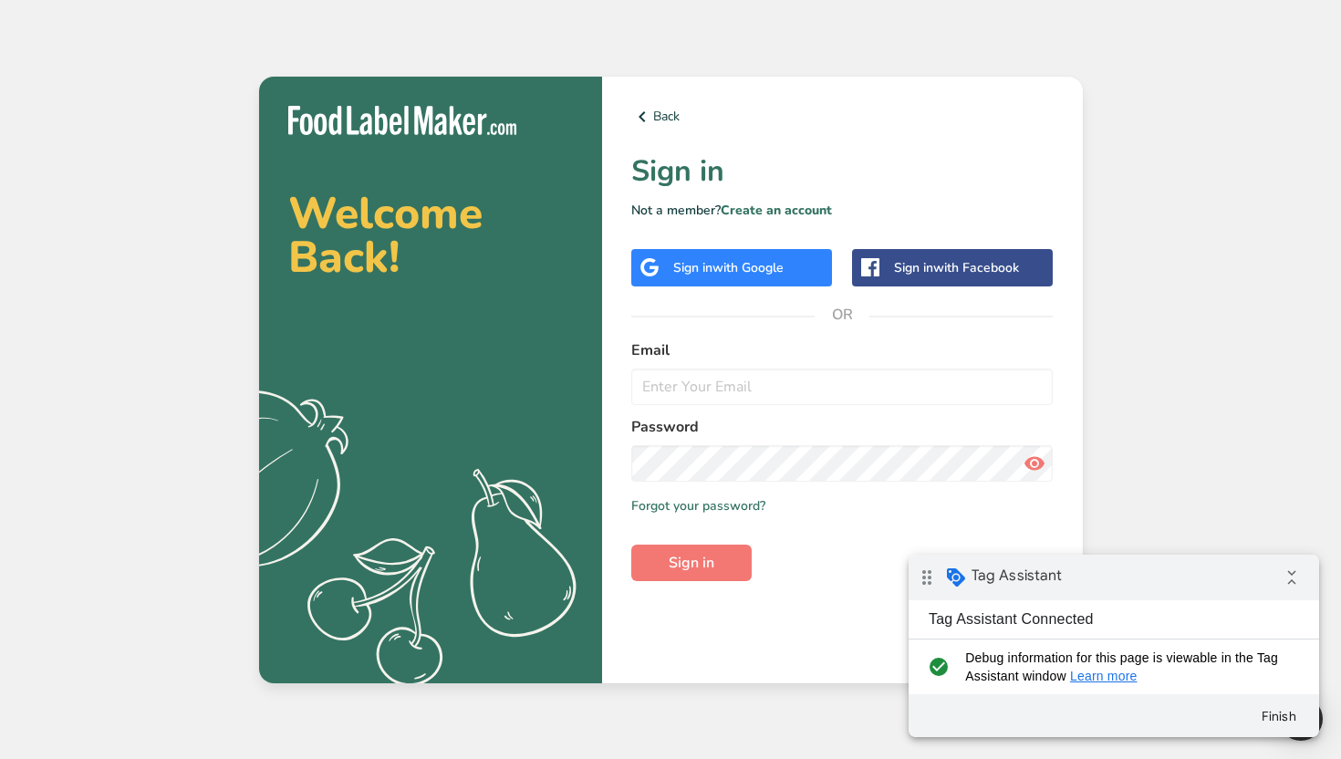
click at [759, 213] on link "Create an account" at bounding box center [776, 210] width 111 height 17
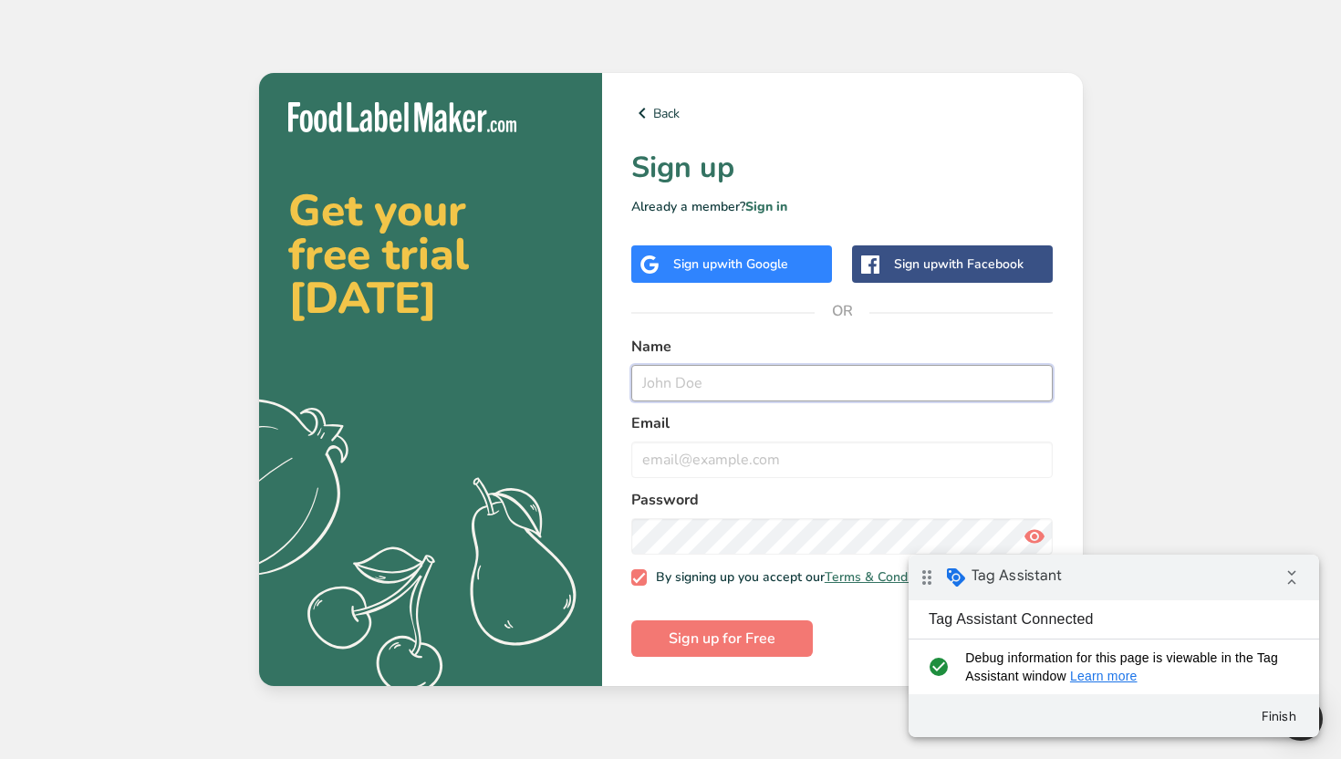
click at [642, 381] on input "text" at bounding box center [842, 383] width 422 height 36
type input "MePedro"
type input "me@me.pt"
click at [631, 620] on button "Sign up for Free" at bounding box center [722, 638] width 182 height 36
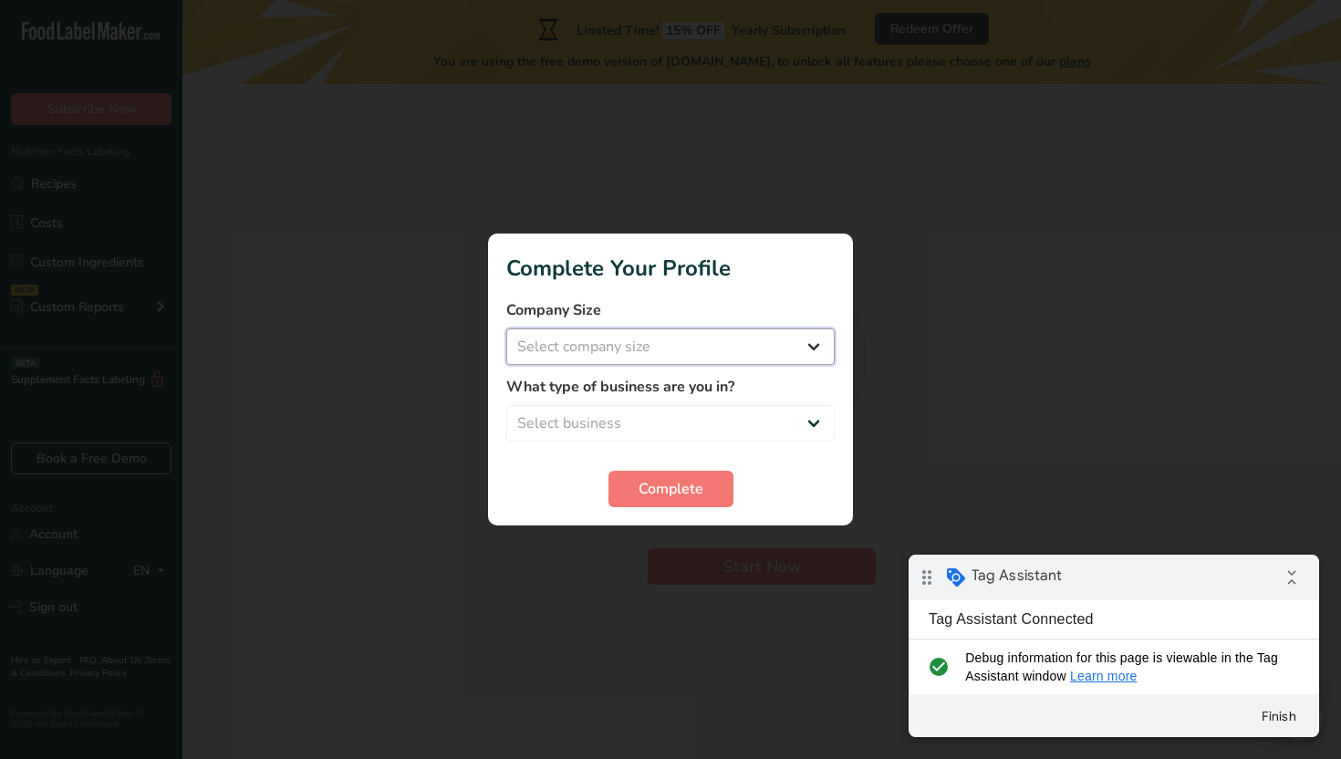
click at [616, 346] on select "Select company size Over 500 Employees test 1 1 Fewer than 10 Employees Fewer t…" at bounding box center [670, 346] width 328 height 36
select select "20"
click at [506, 328] on select "Select company size Over 500 Employees test 1 1 Fewer than 10 Employees Fewer t…" at bounding box center [670, 346] width 328 height 36
click at [637, 428] on select "Select business Packaged Food Manufacturer Restaurant & Cafe Bakery Meal Plans …" at bounding box center [670, 423] width 328 height 36
select select "3"
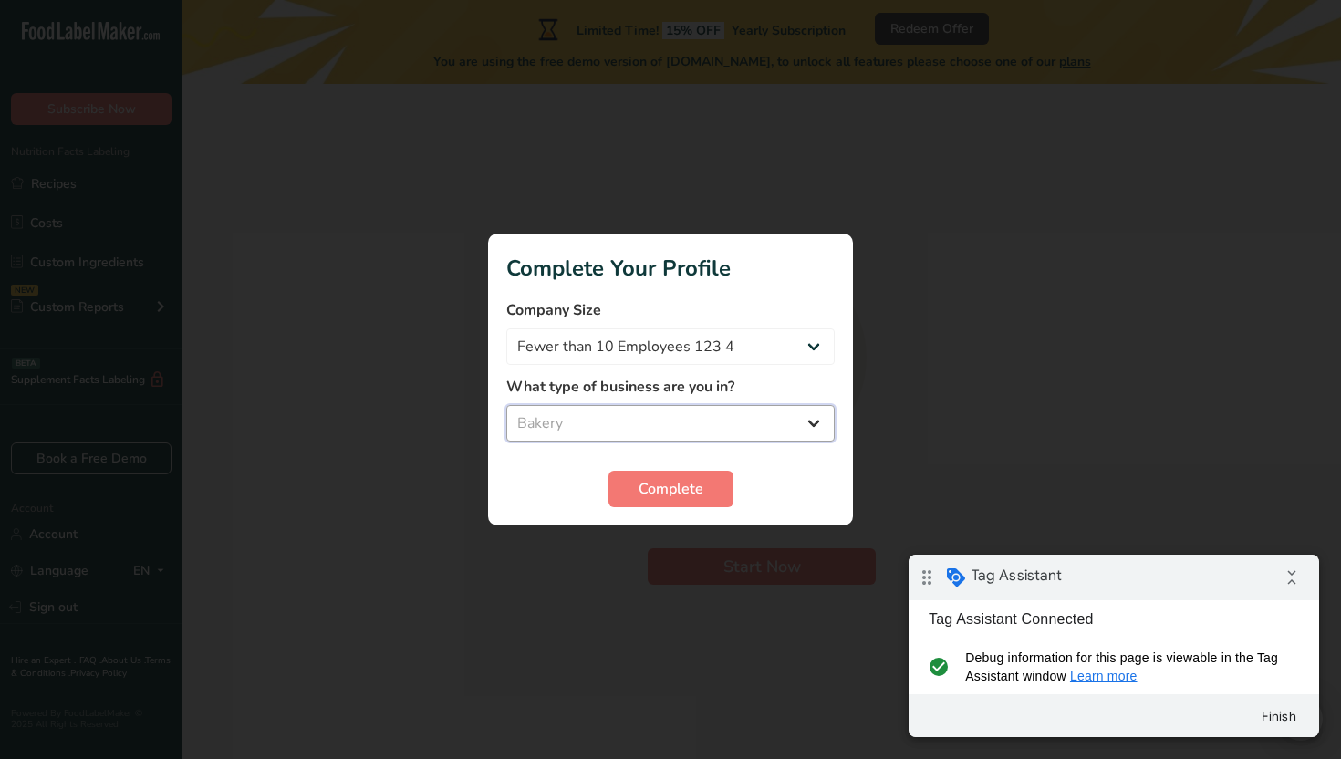
click at [506, 405] on select "Select business Packaged Food Manufacturer Restaurant & Cafe Bakery Meal Plans …" at bounding box center [670, 423] width 328 height 36
click at [633, 481] on button "Complete" at bounding box center [670, 489] width 125 height 36
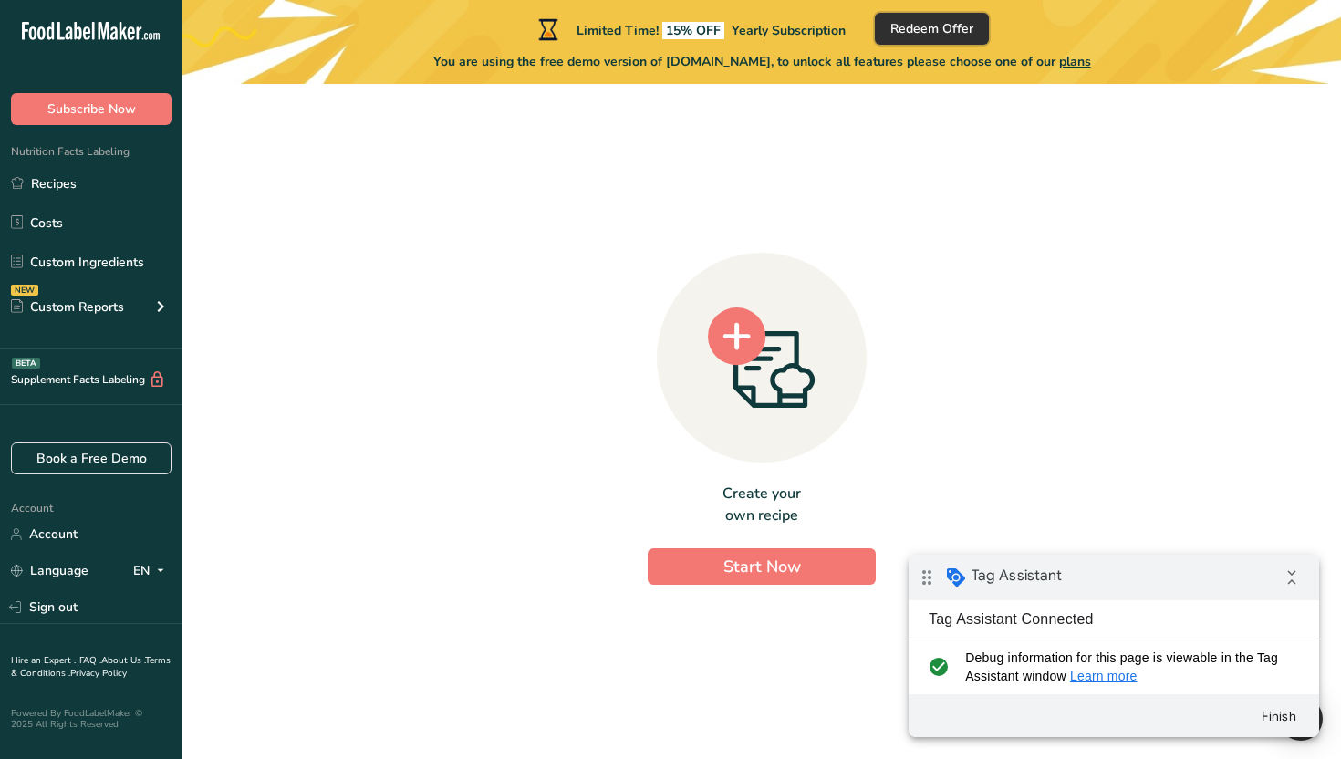
click at [927, 27] on span "Redeem Offer" at bounding box center [931, 28] width 83 height 19
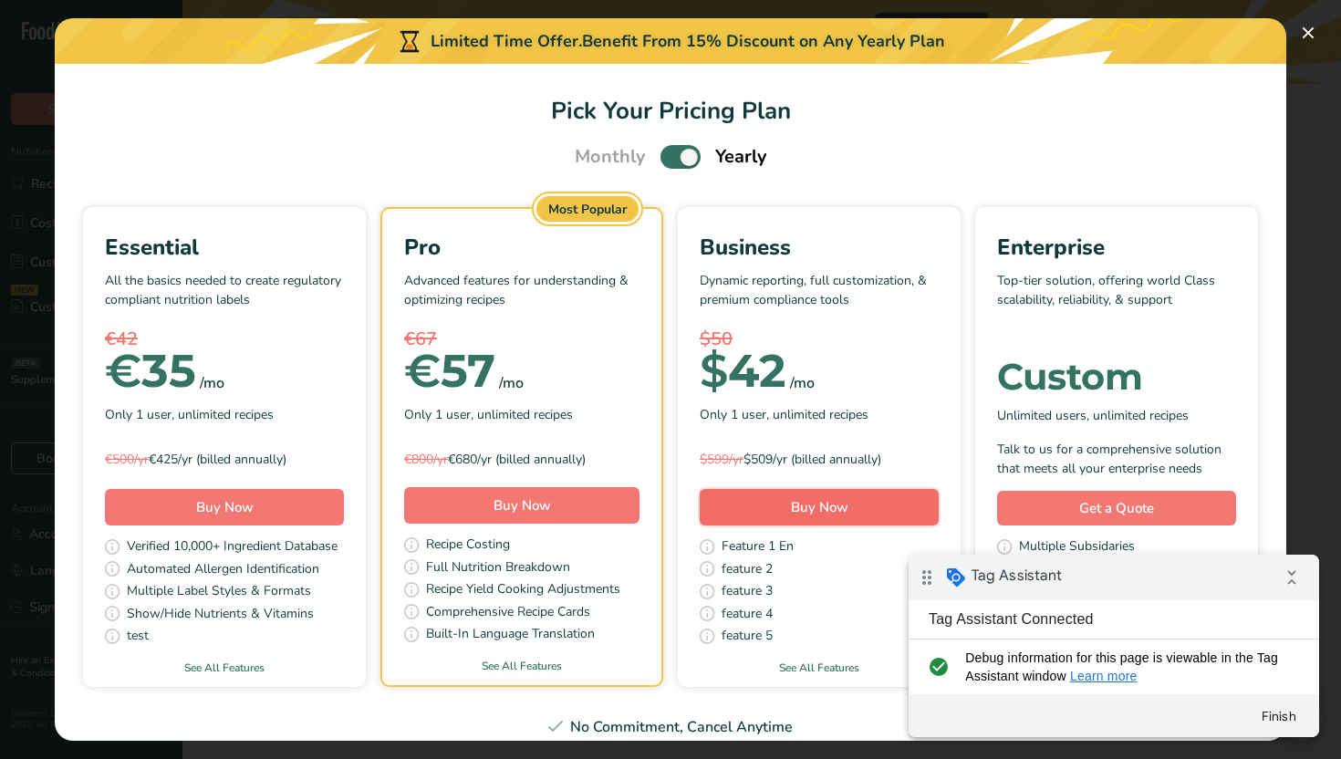
click at [777, 506] on button "Buy Now" at bounding box center [819, 507] width 239 height 36
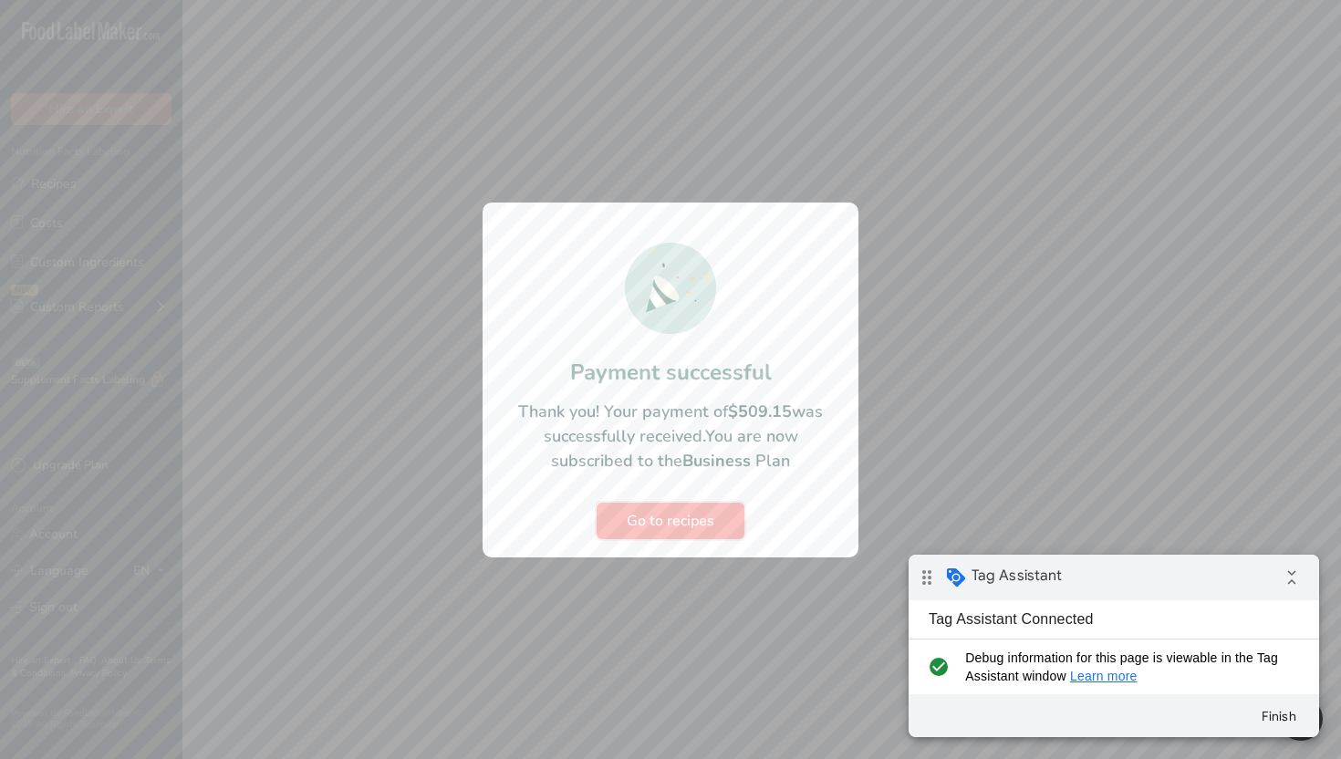
click at [711, 504] on button "Go to recipes" at bounding box center [671, 521] width 148 height 36
